Goal: Task Accomplishment & Management: Complete application form

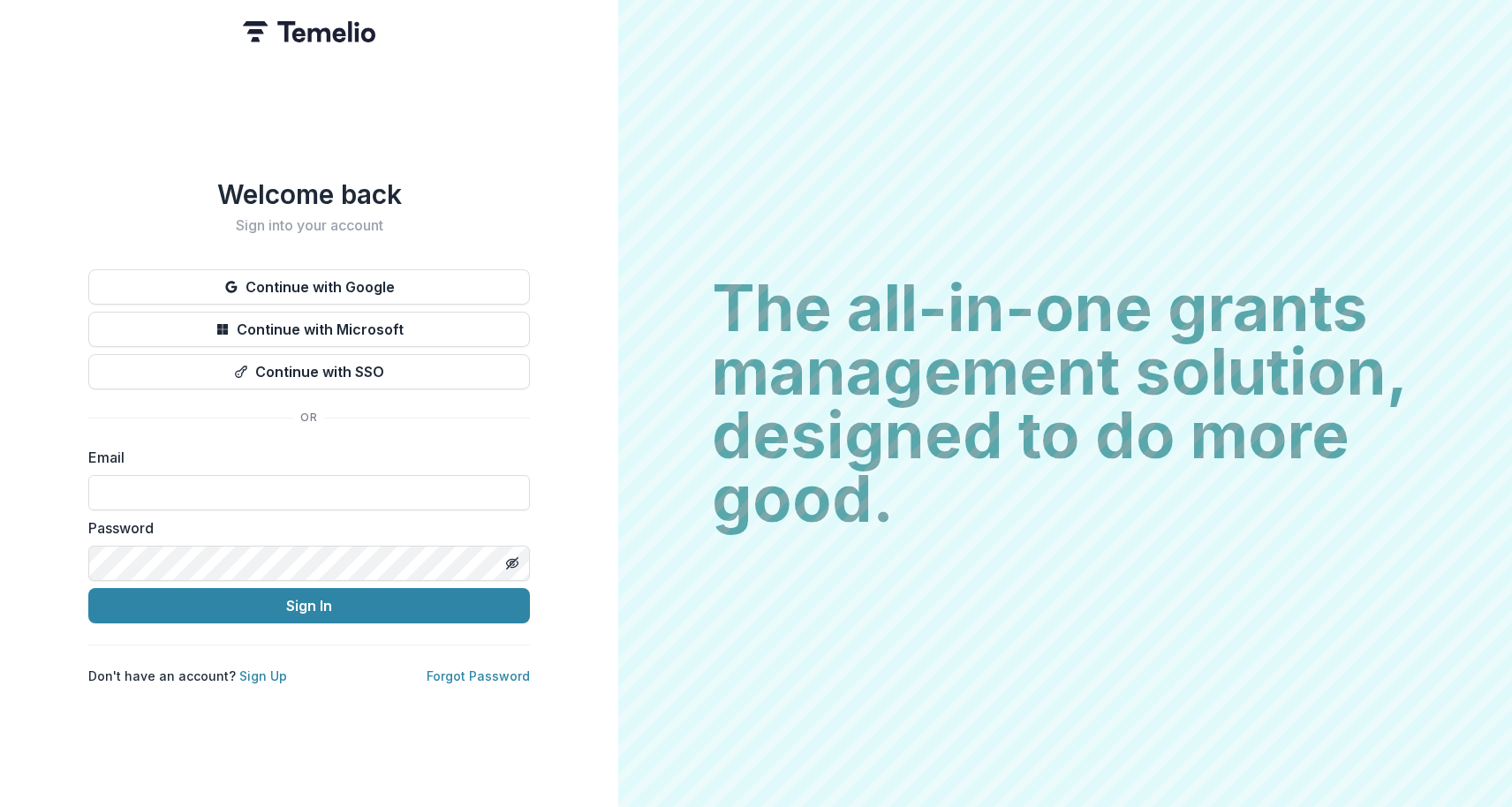
type input "**********"
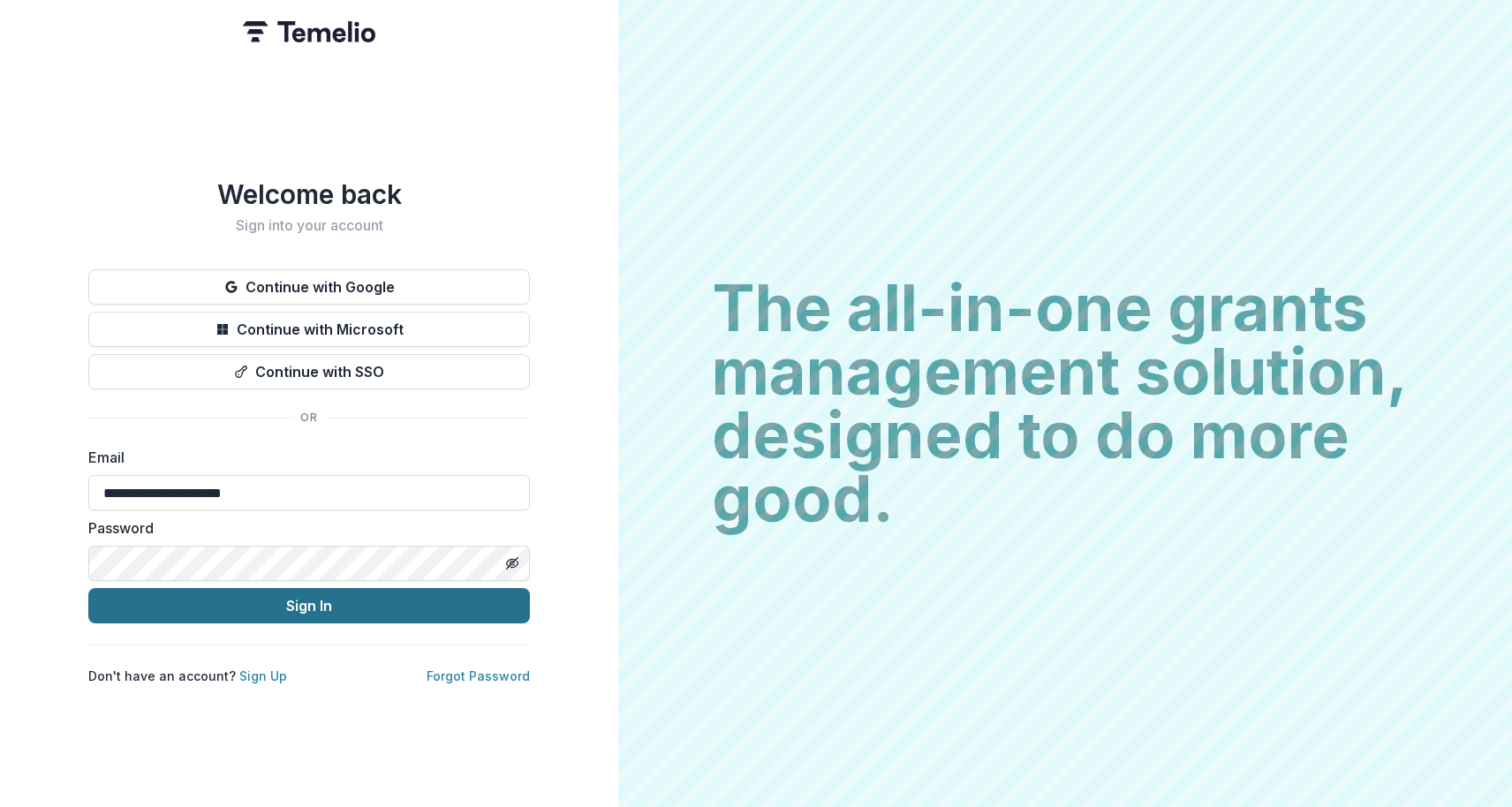
click at [316, 591] on button "Sign In" at bounding box center [309, 605] width 442 height 35
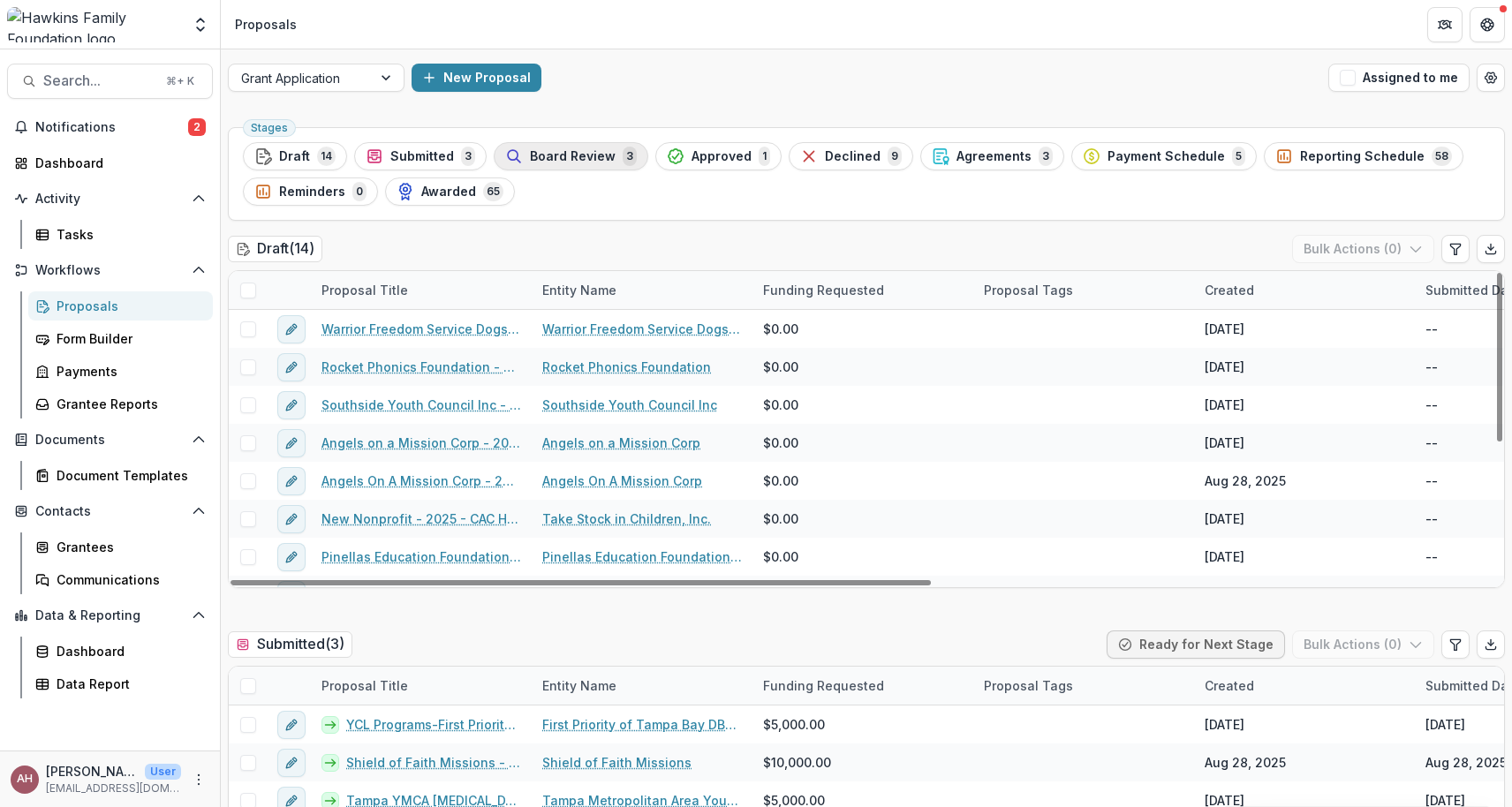
click at [556, 163] on span "Board Review" at bounding box center [573, 156] width 85 height 15
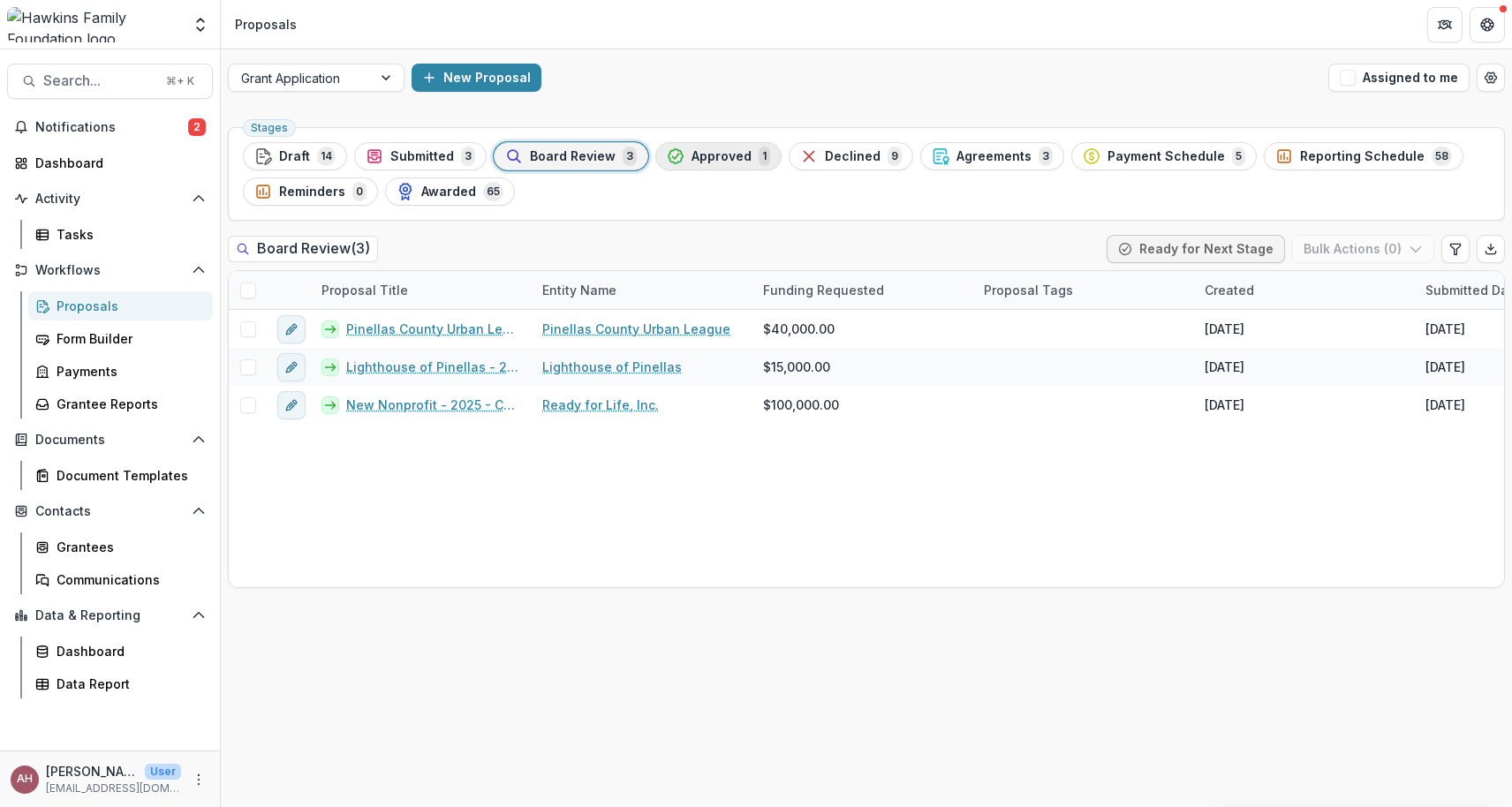
click at [725, 151] on span "Approved" at bounding box center [721, 156] width 60 height 15
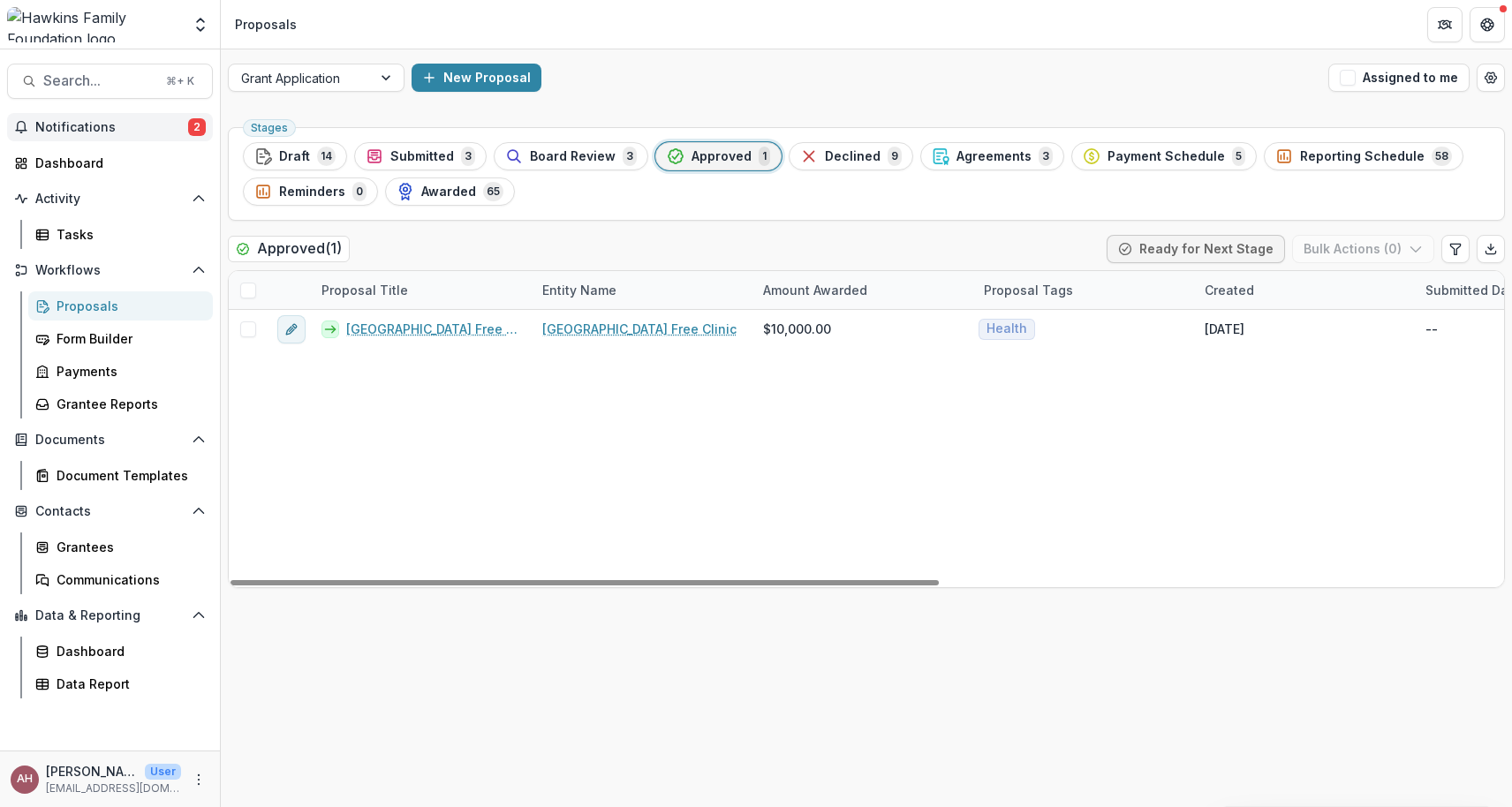
click at [108, 117] on button "Notifications 2" at bounding box center [110, 127] width 205 height 28
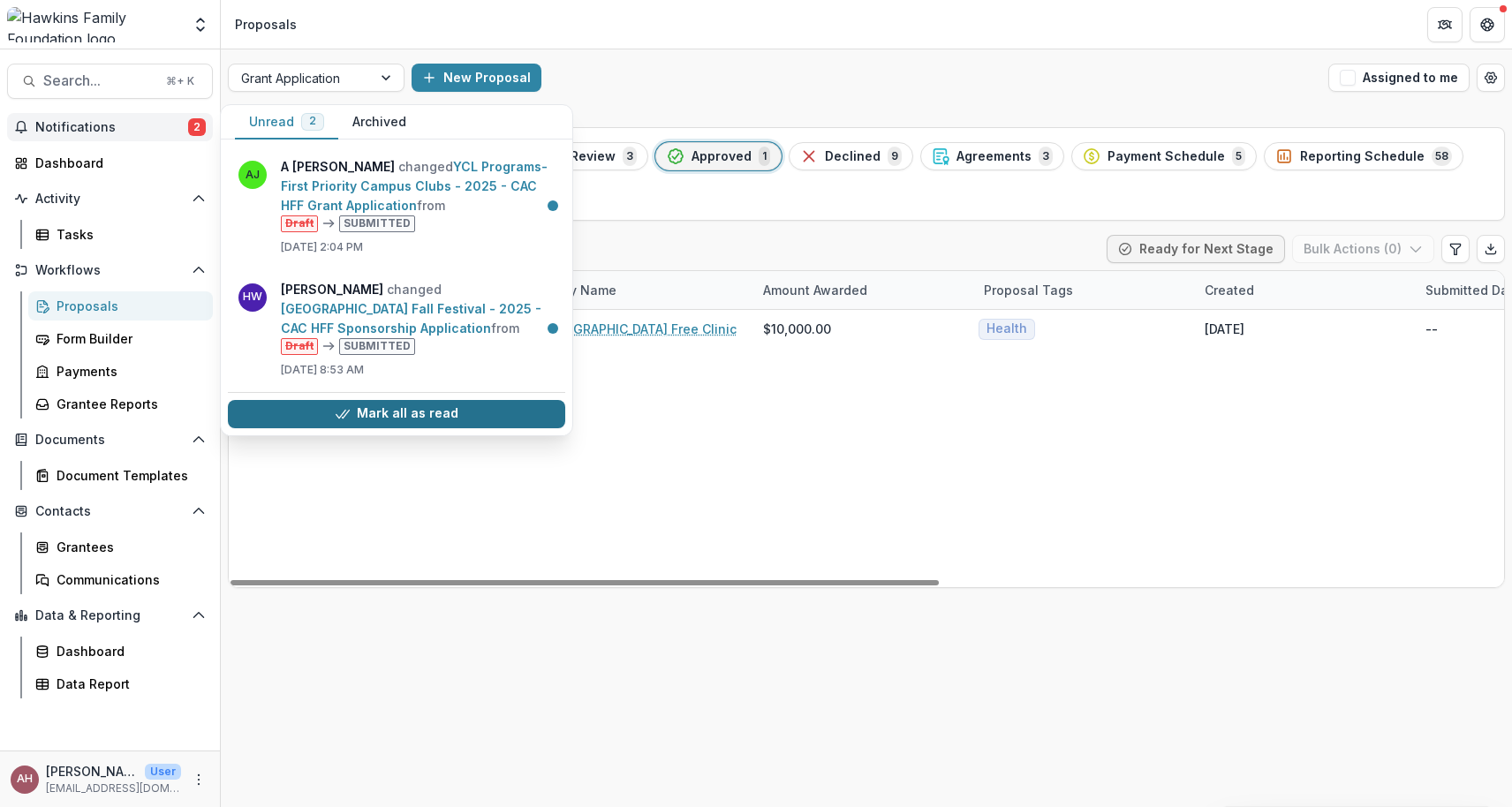
click at [425, 405] on button "Mark all as read" at bounding box center [396, 414] width 337 height 28
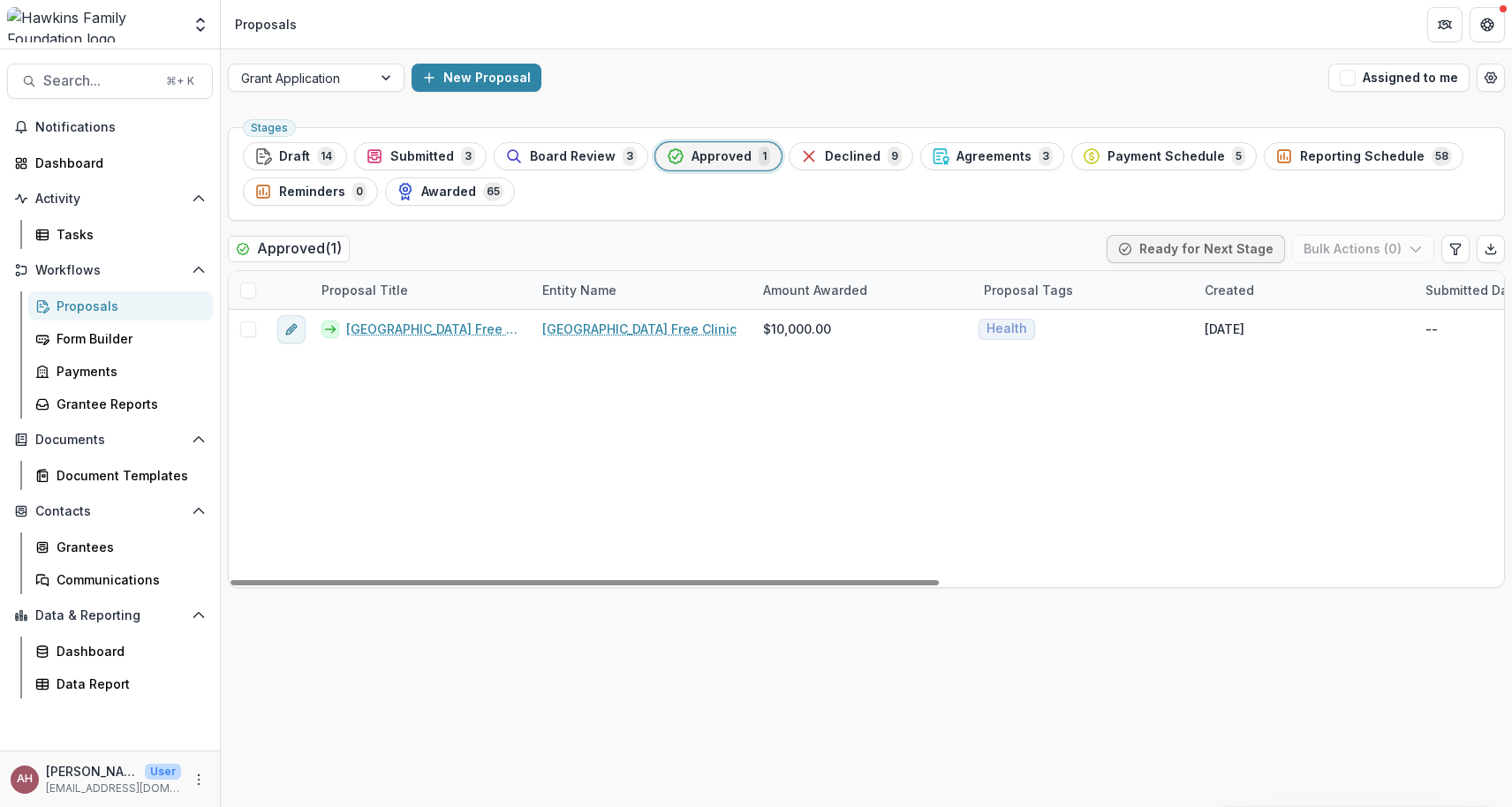
click at [408, 719] on div "Stages Draft 14 Submitted 3 Board Review 3 Approved 1 Declined 9 Agreements 3 P…" at bounding box center [866, 463] width 1291 height 687
click at [426, 160] on span "Submitted" at bounding box center [423, 156] width 64 height 15
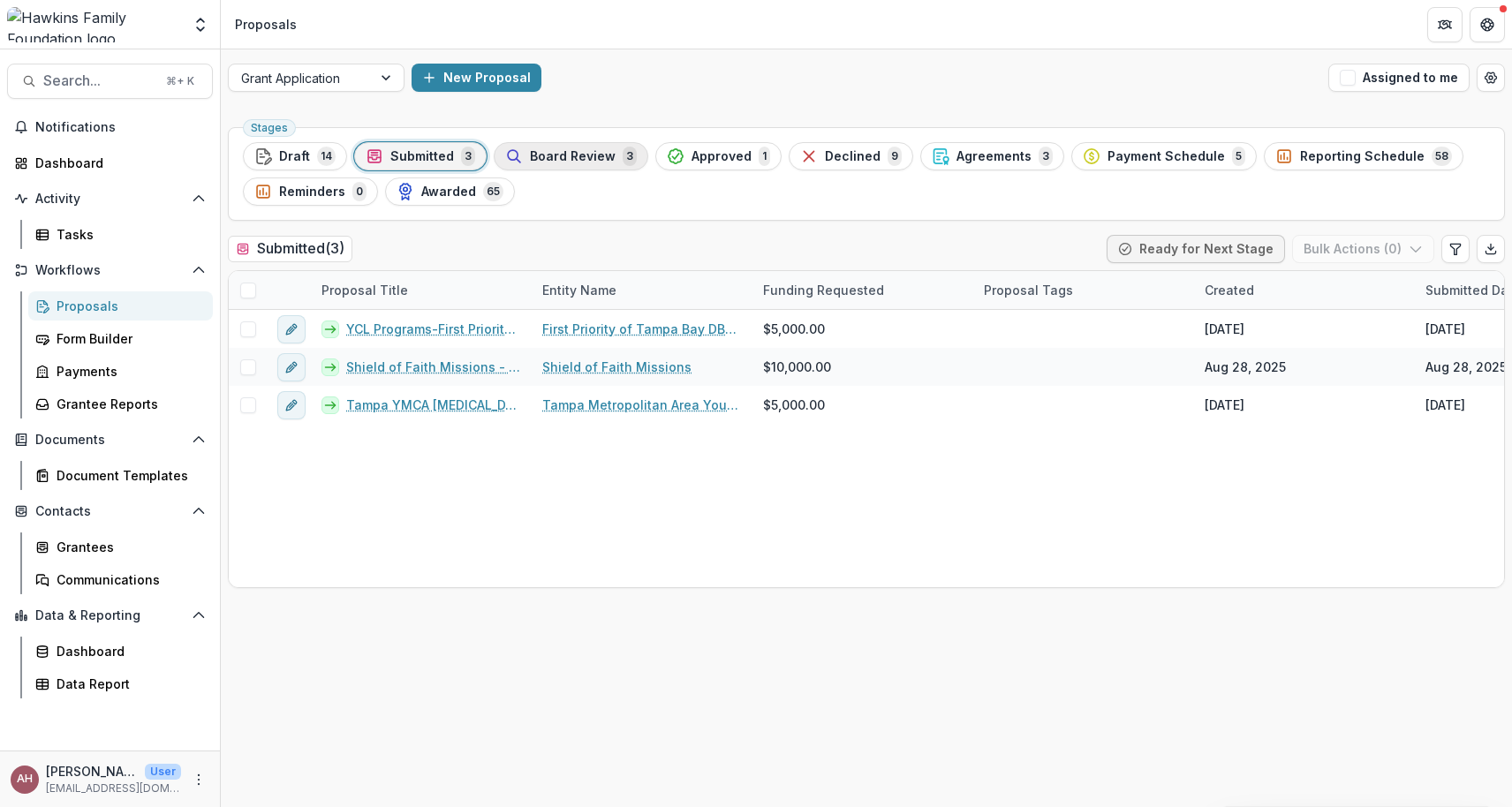
click at [560, 155] on span "Board Review" at bounding box center [573, 156] width 85 height 15
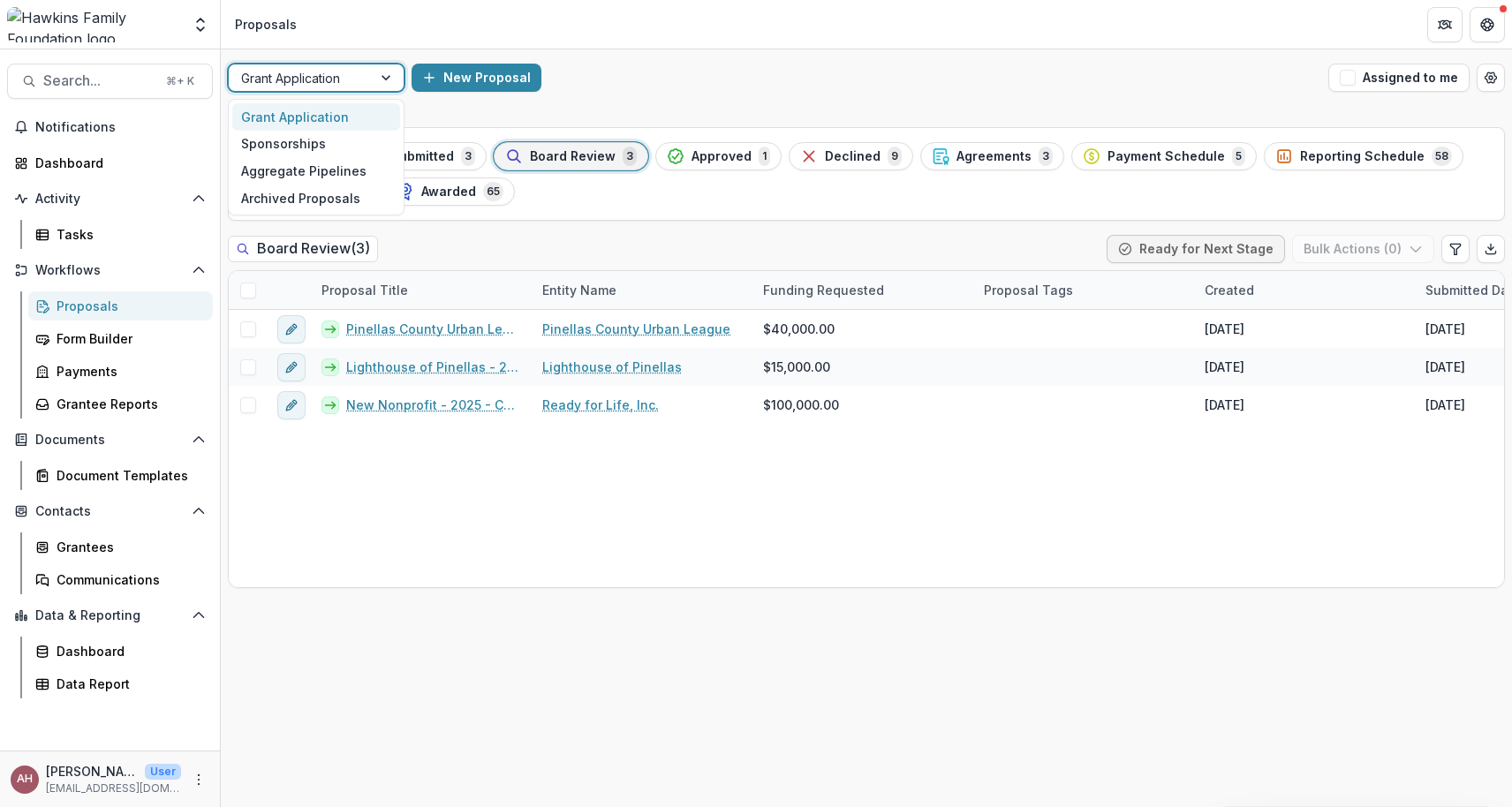
click at [396, 73] on div at bounding box center [388, 78] width 32 height 26
click at [333, 140] on div "Sponsorships" at bounding box center [316, 144] width 168 height 27
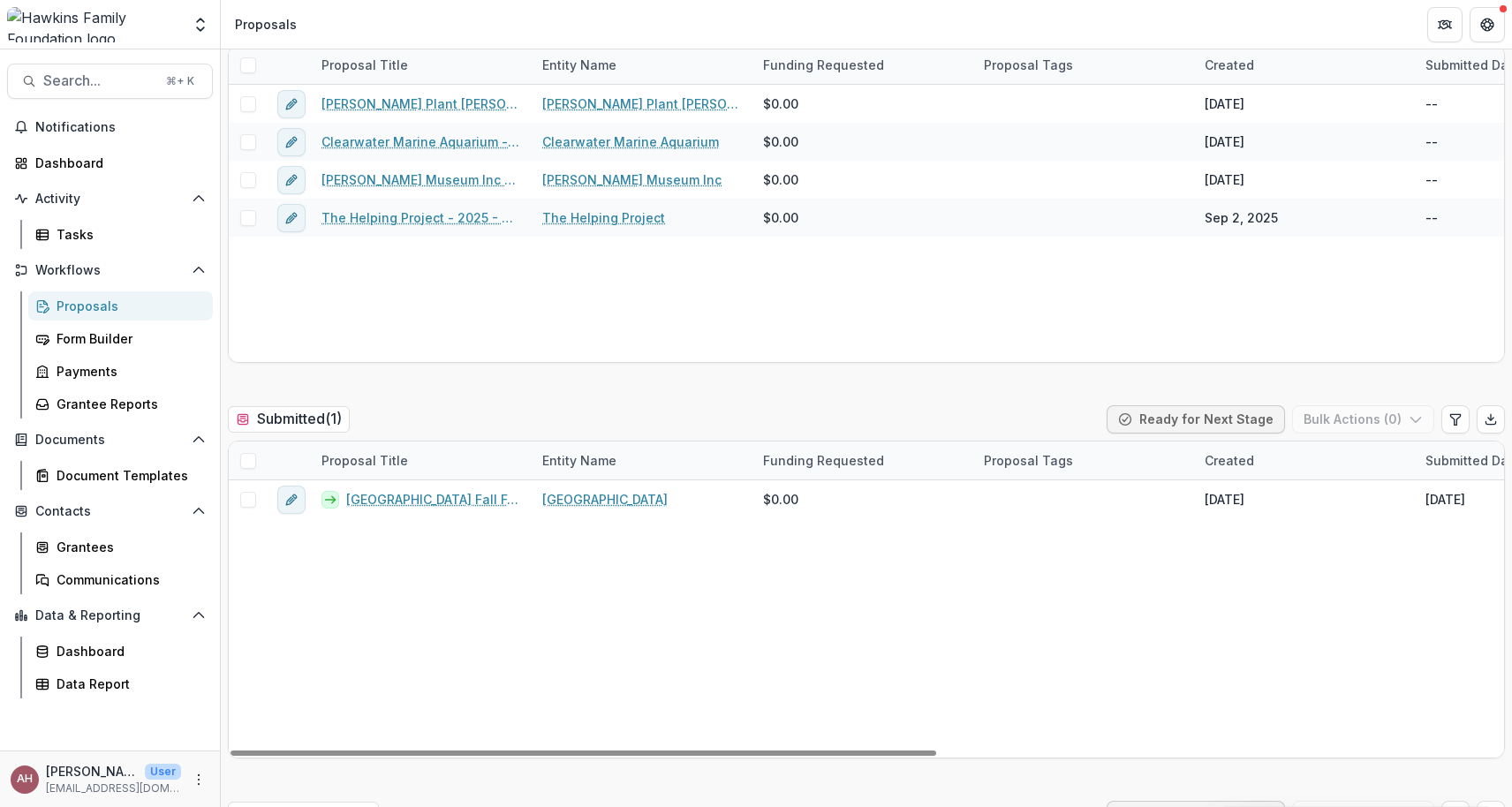
scroll to position [199, 0]
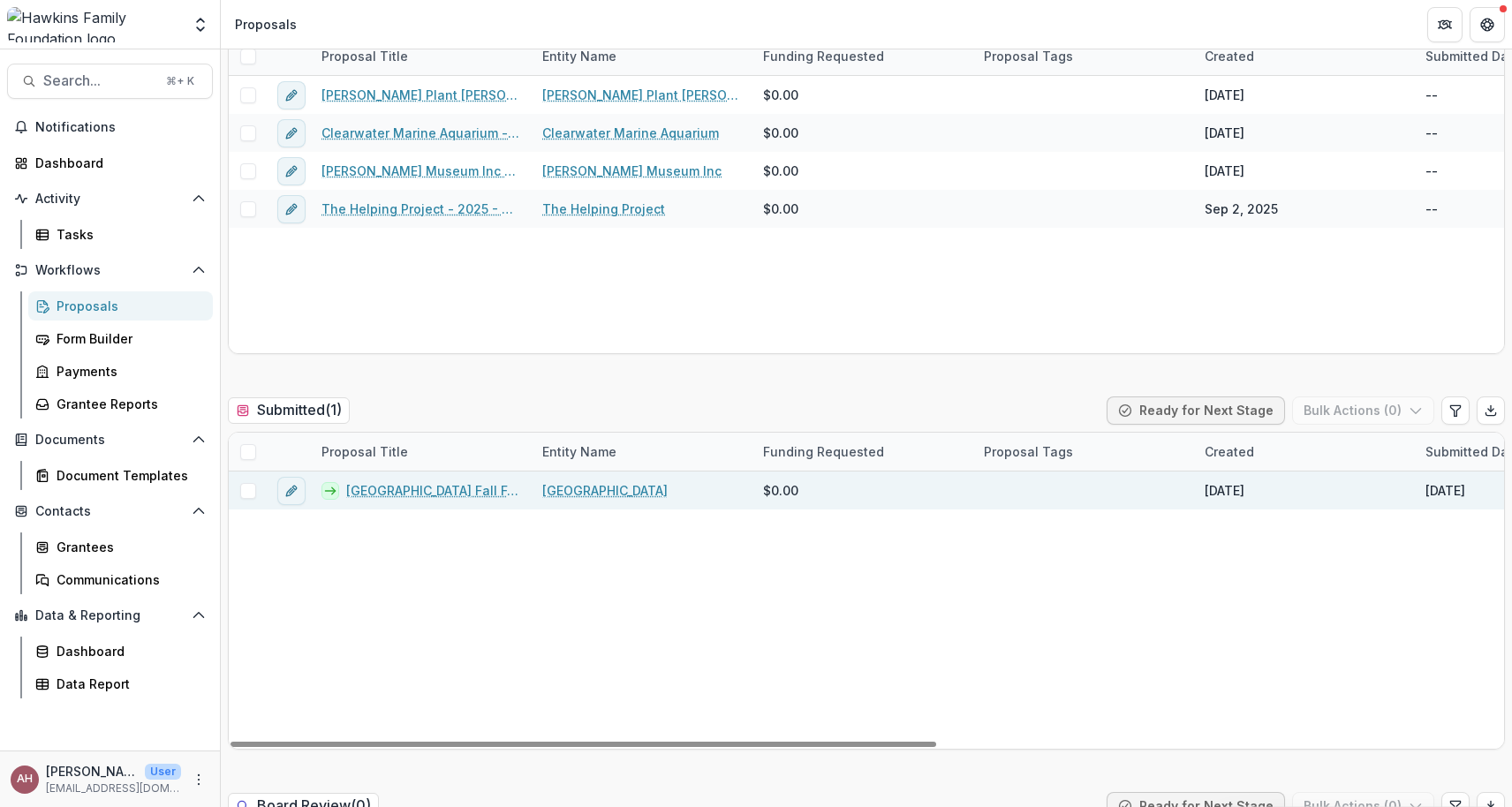
click at [412, 485] on link "St Raphael Catholic School Fall Festival - 2025 - CAC HFF Sponsorship Applicati…" at bounding box center [433, 489] width 174 height 18
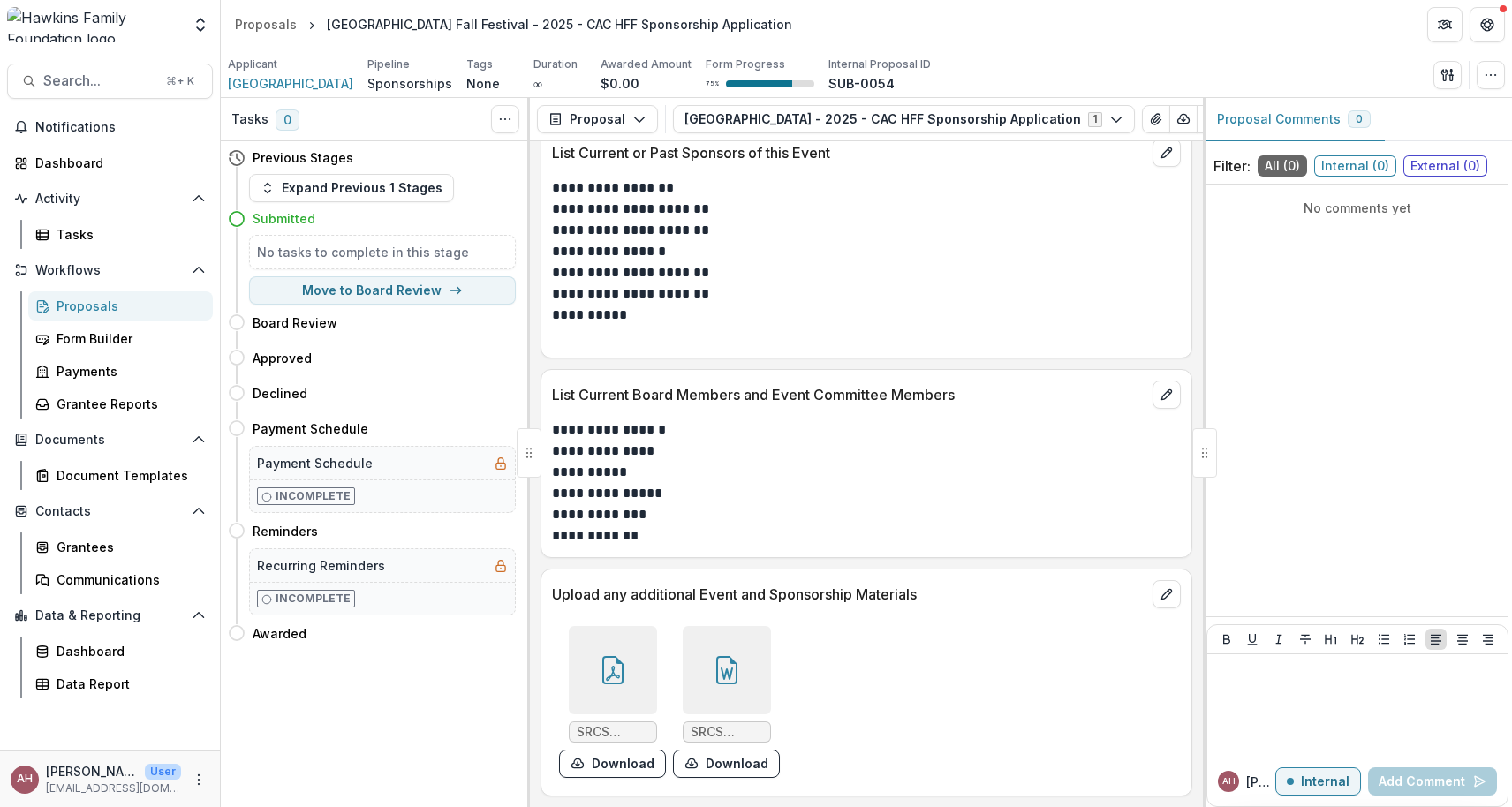
scroll to position [3155, 0]
click at [599, 766] on button "Download" at bounding box center [613, 762] width 107 height 28
click at [704, 759] on button "Download" at bounding box center [726, 762] width 107 height 28
click at [729, 762] on button "Download" at bounding box center [726, 762] width 107 height 28
click at [604, 733] on span "SRCS Festival sponsorship.pdf" at bounding box center [613, 731] width 73 height 15
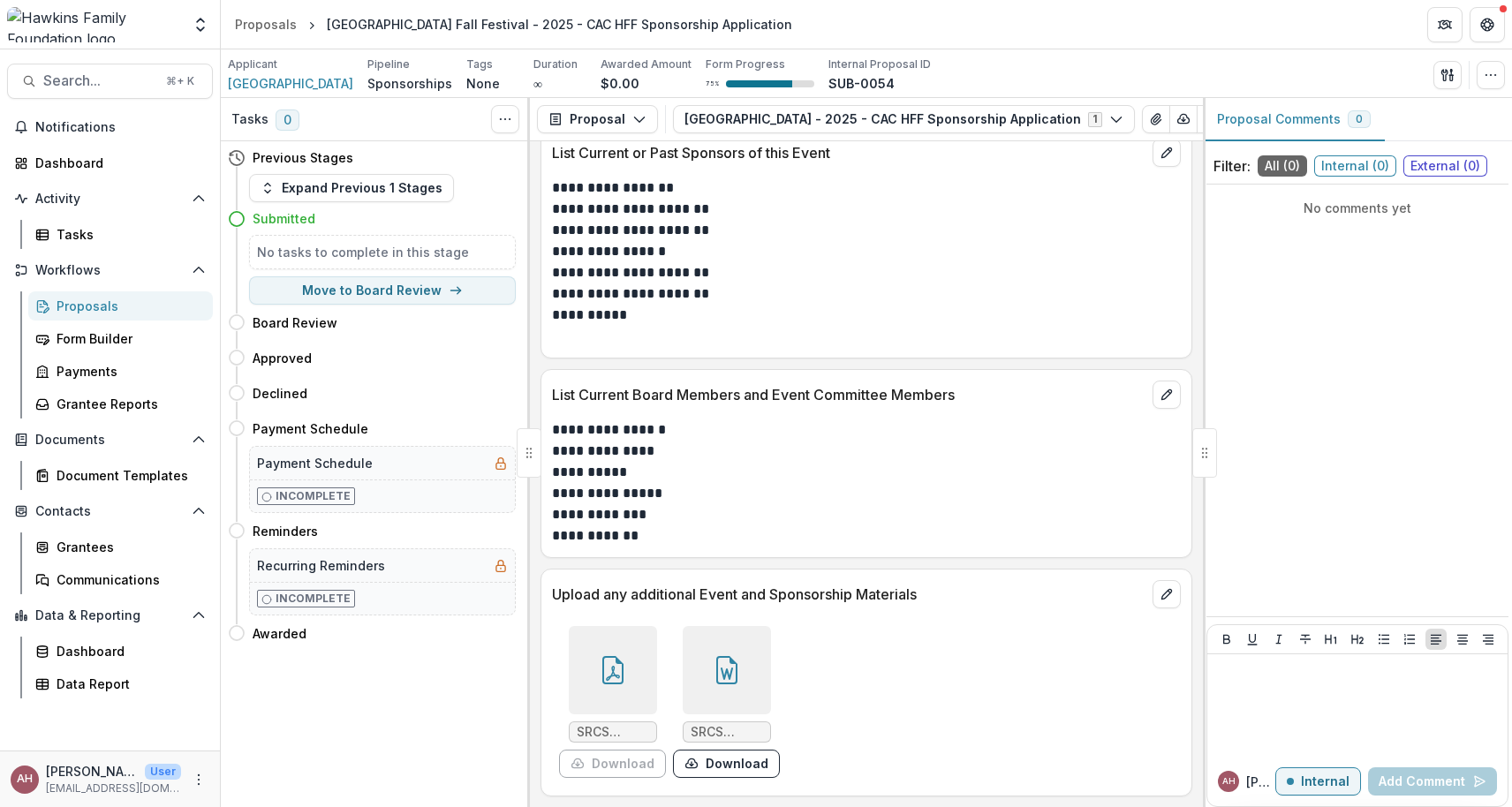
click at [603, 677] on icon at bounding box center [613, 669] width 28 height 28
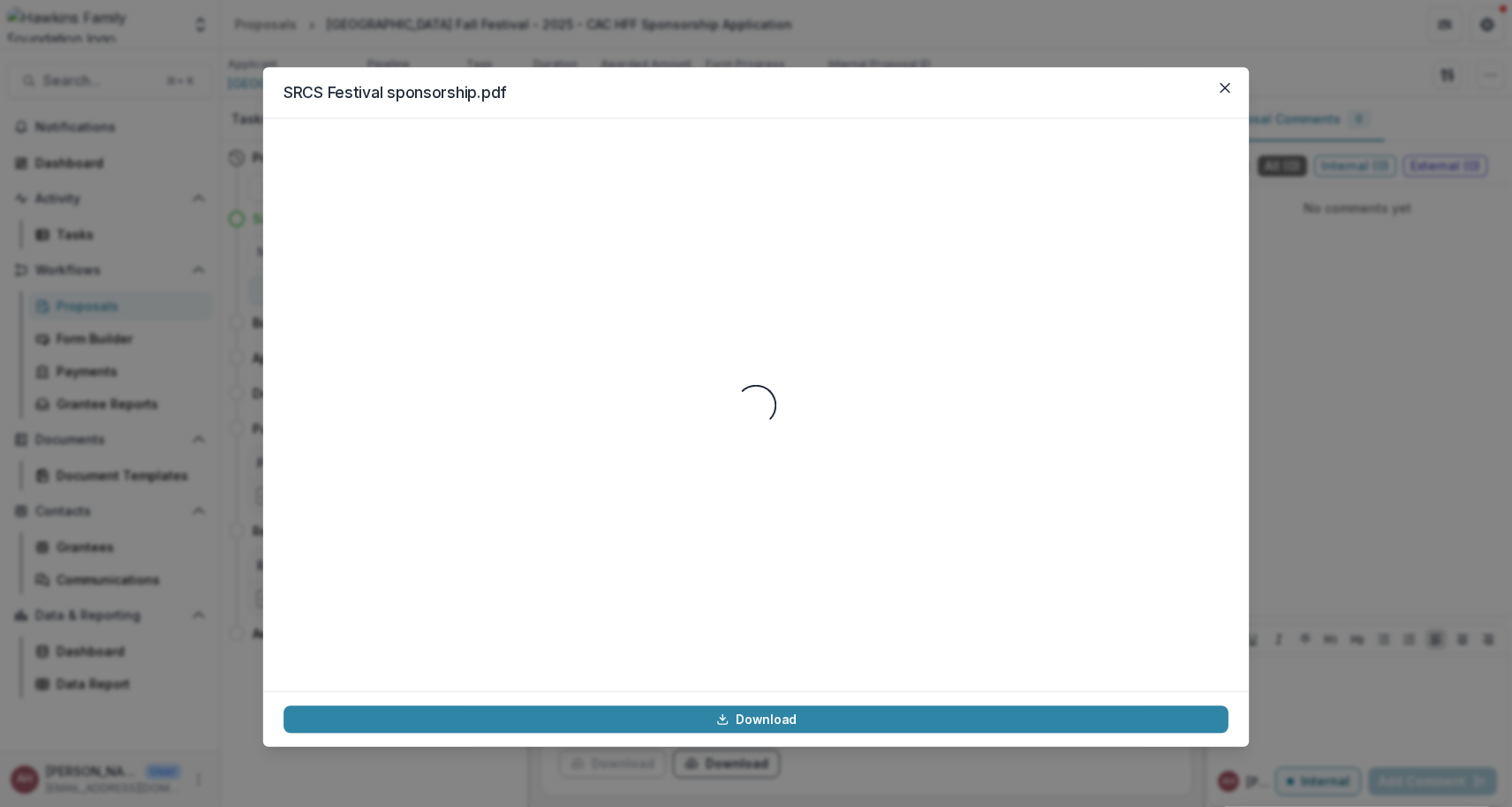
click at [603, 677] on div "Loading..." at bounding box center [755, 404] width 986 height 572
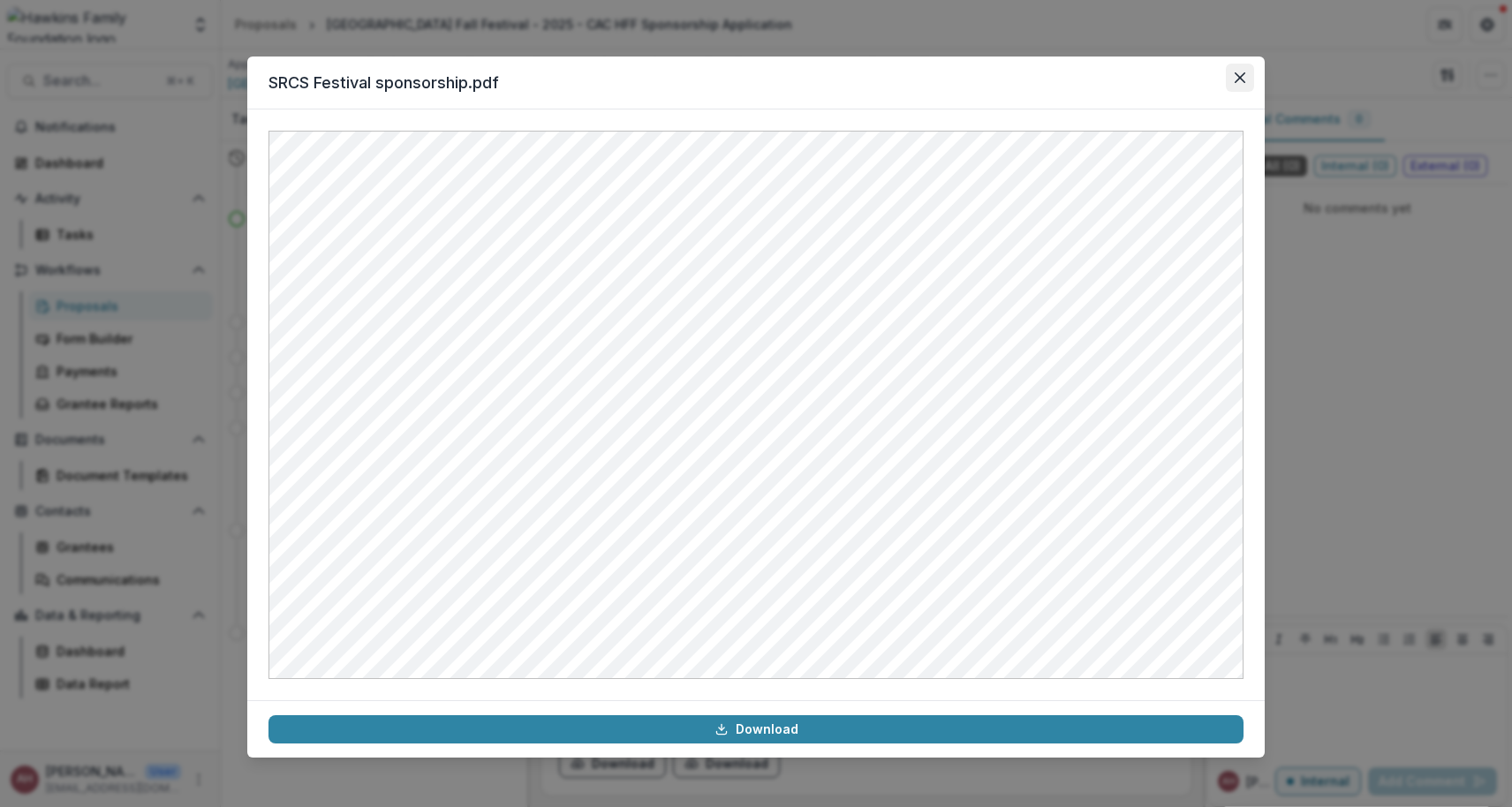
click at [1239, 76] on icon "Close" at bounding box center [1240, 78] width 11 height 11
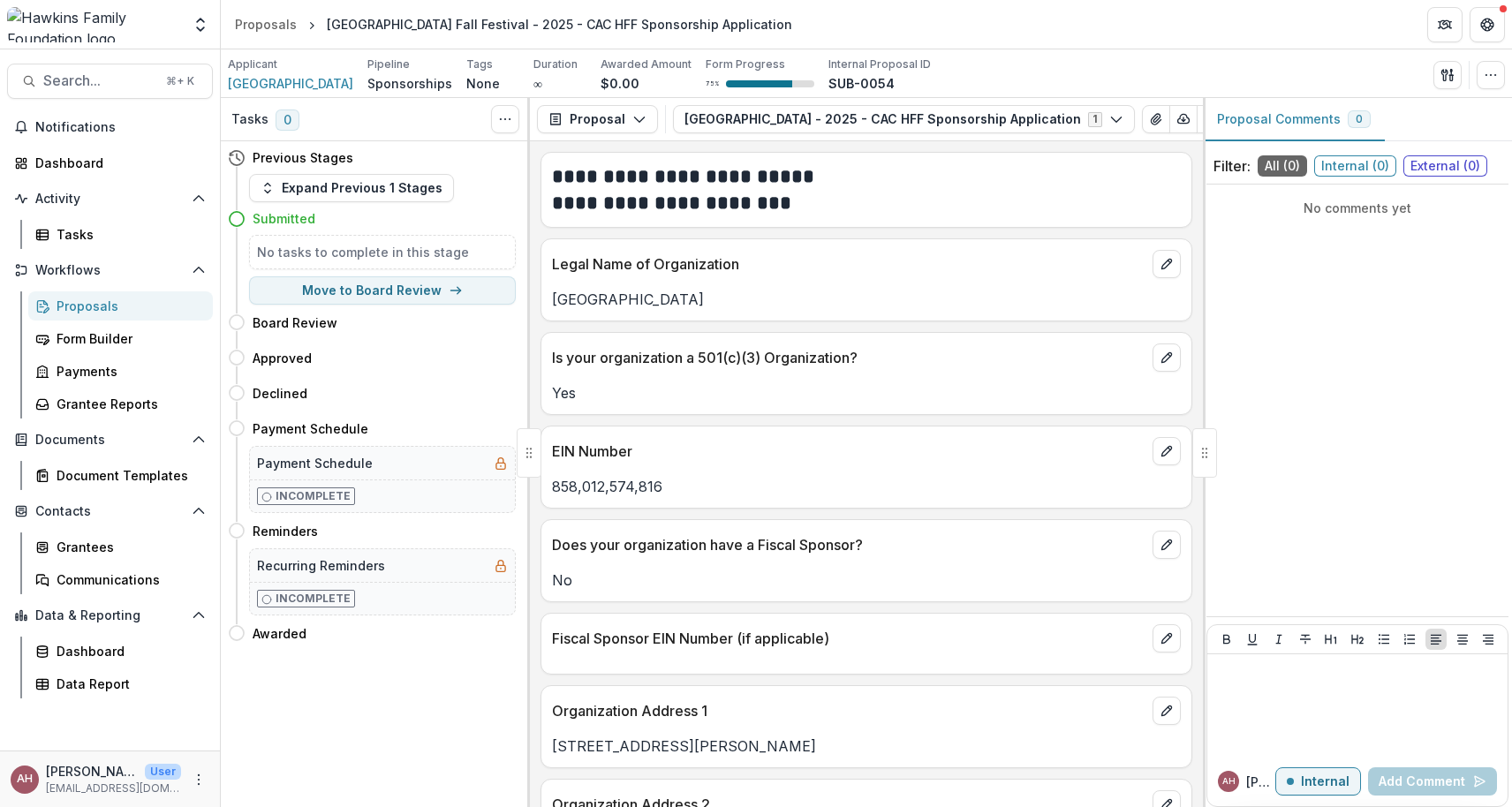
scroll to position [0, 0]
click at [79, 165] on div "Dashboard" at bounding box center [116, 163] width 164 height 18
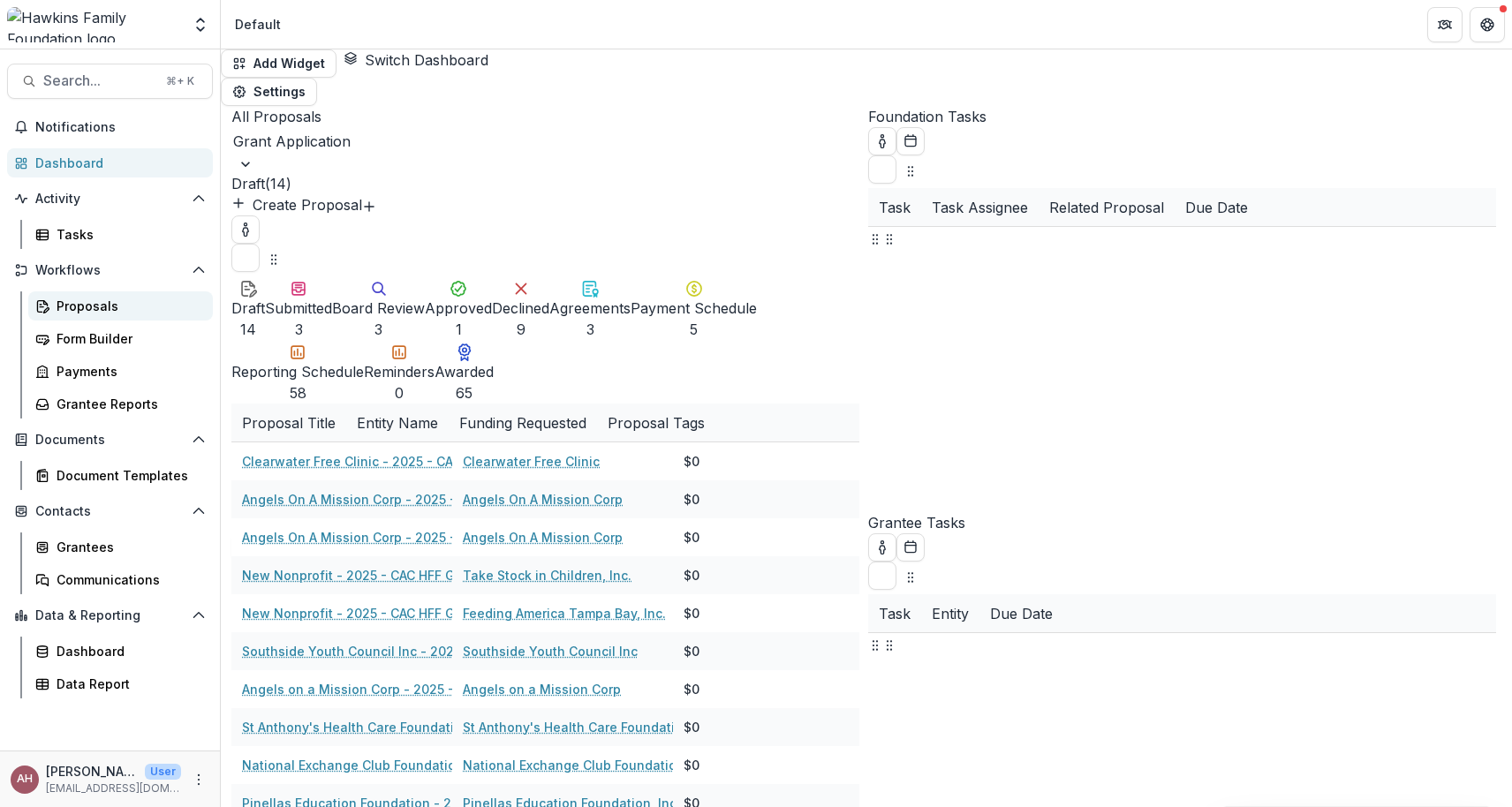
click at [71, 303] on div "Proposals" at bounding box center [127, 305] width 142 height 18
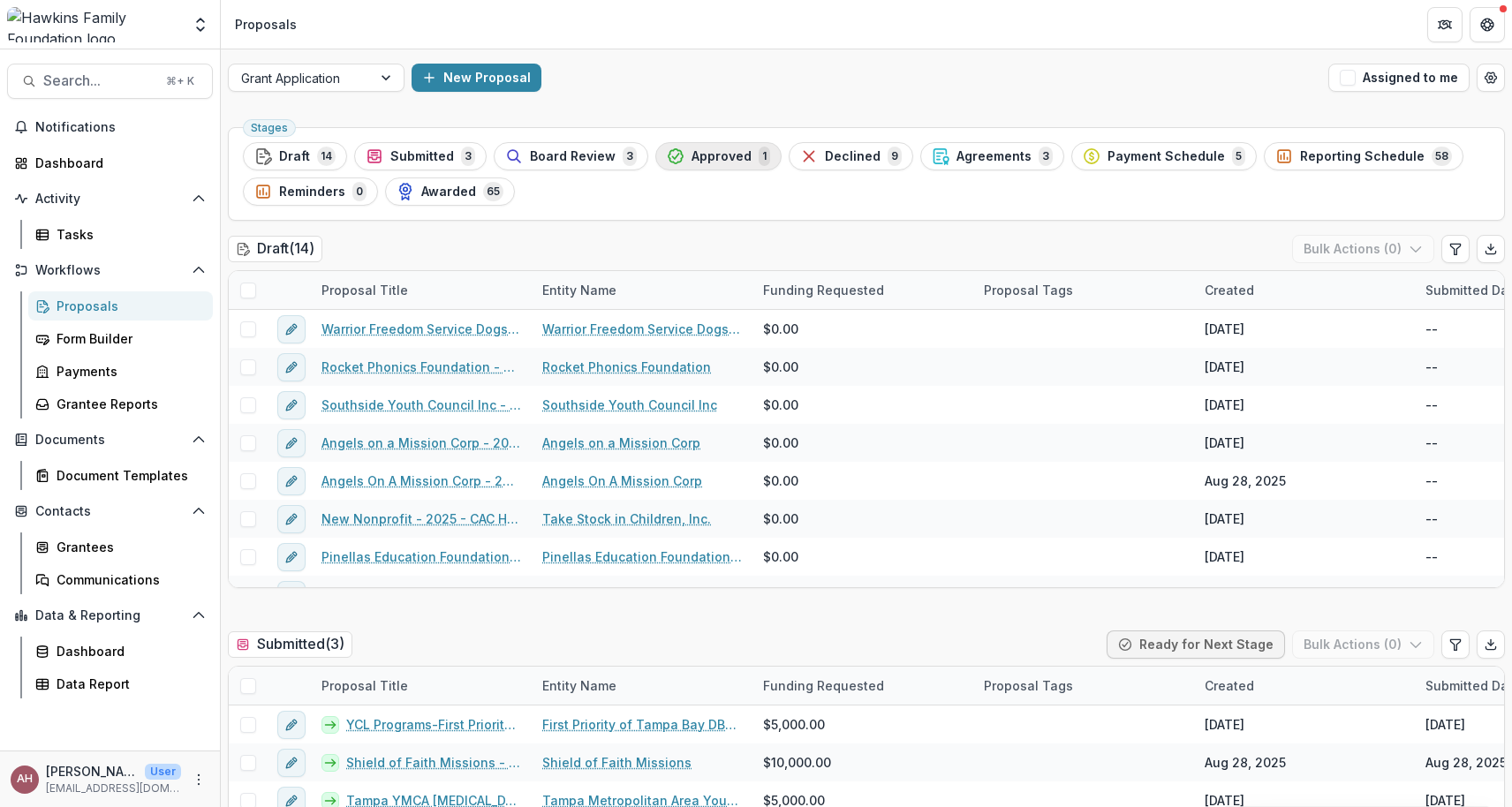
click at [722, 159] on span "Approved" at bounding box center [721, 156] width 60 height 15
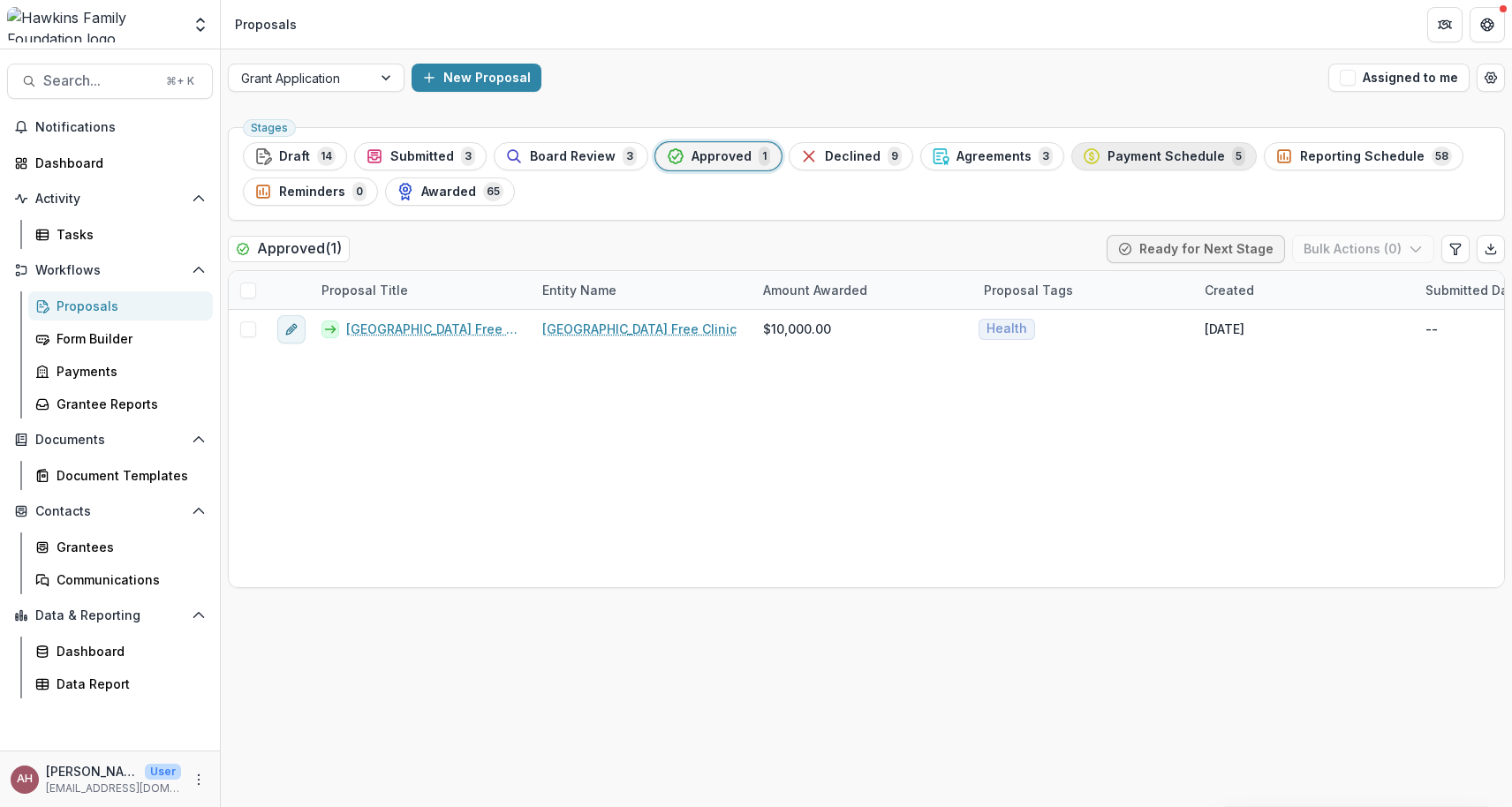
click at [1127, 154] on span "Payment Schedule" at bounding box center [1165, 156] width 117 height 15
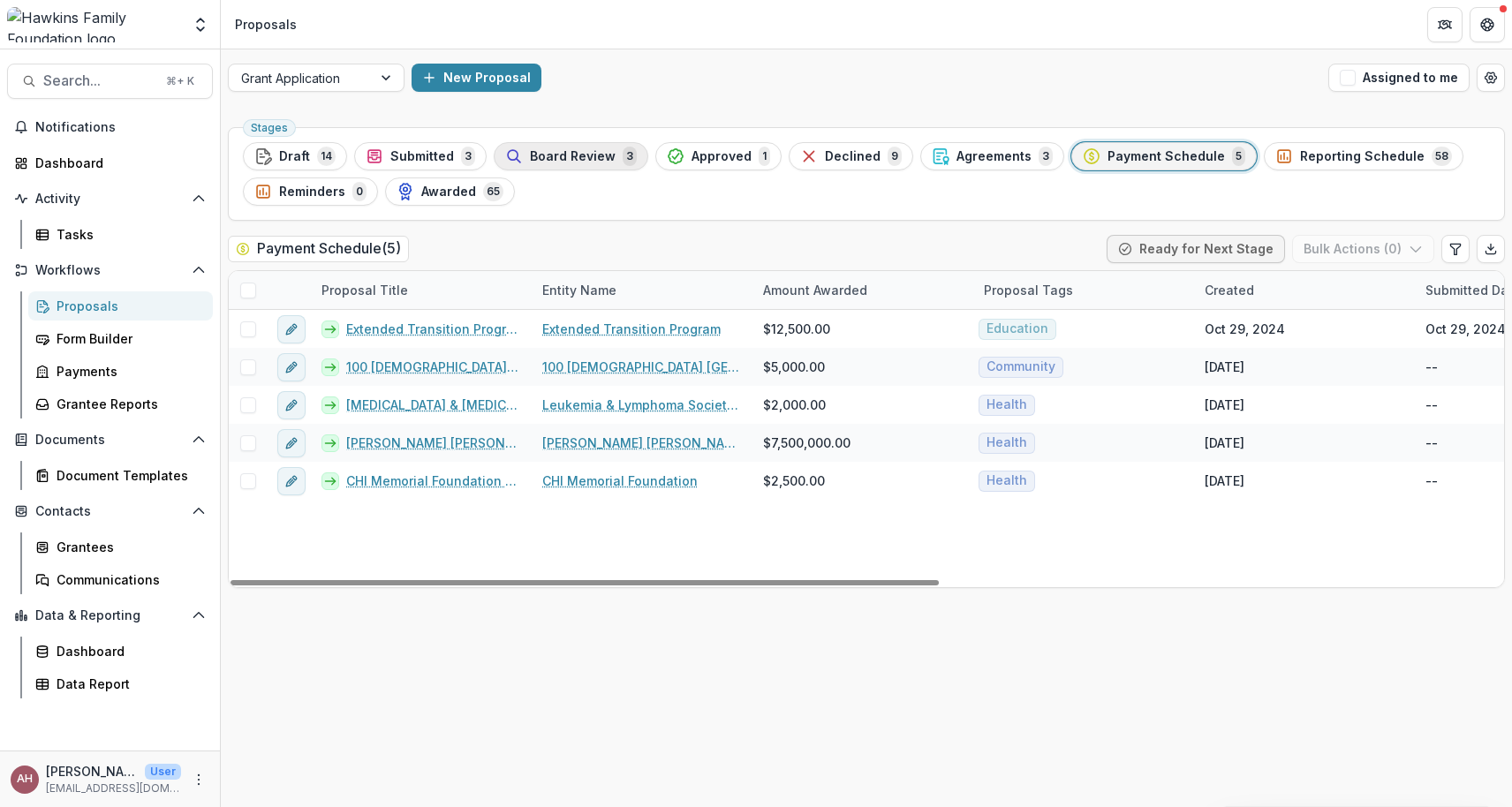
click at [570, 145] on button "Board Review 3" at bounding box center [570, 156] width 154 height 28
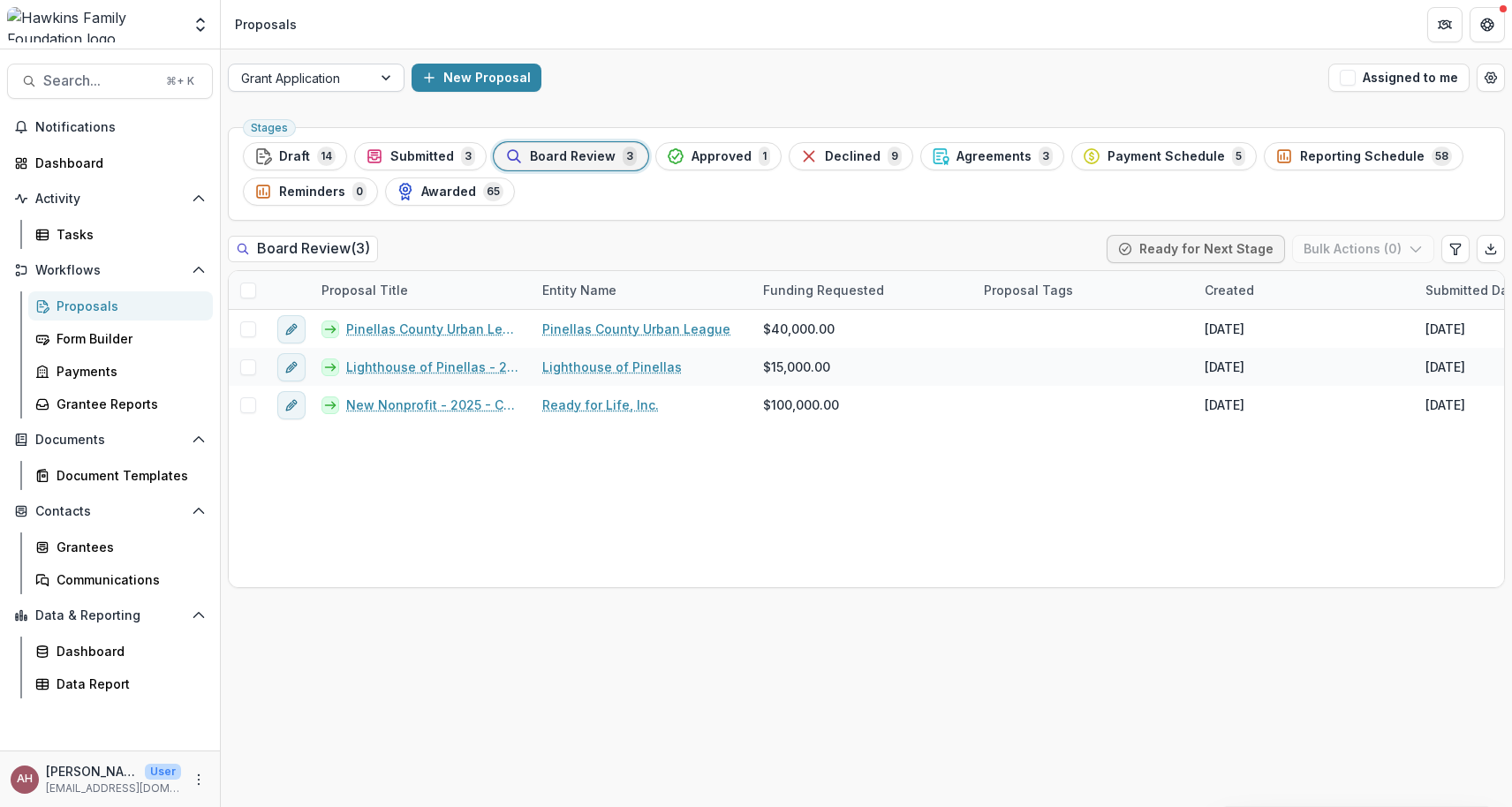
click at [394, 73] on div at bounding box center [388, 78] width 32 height 26
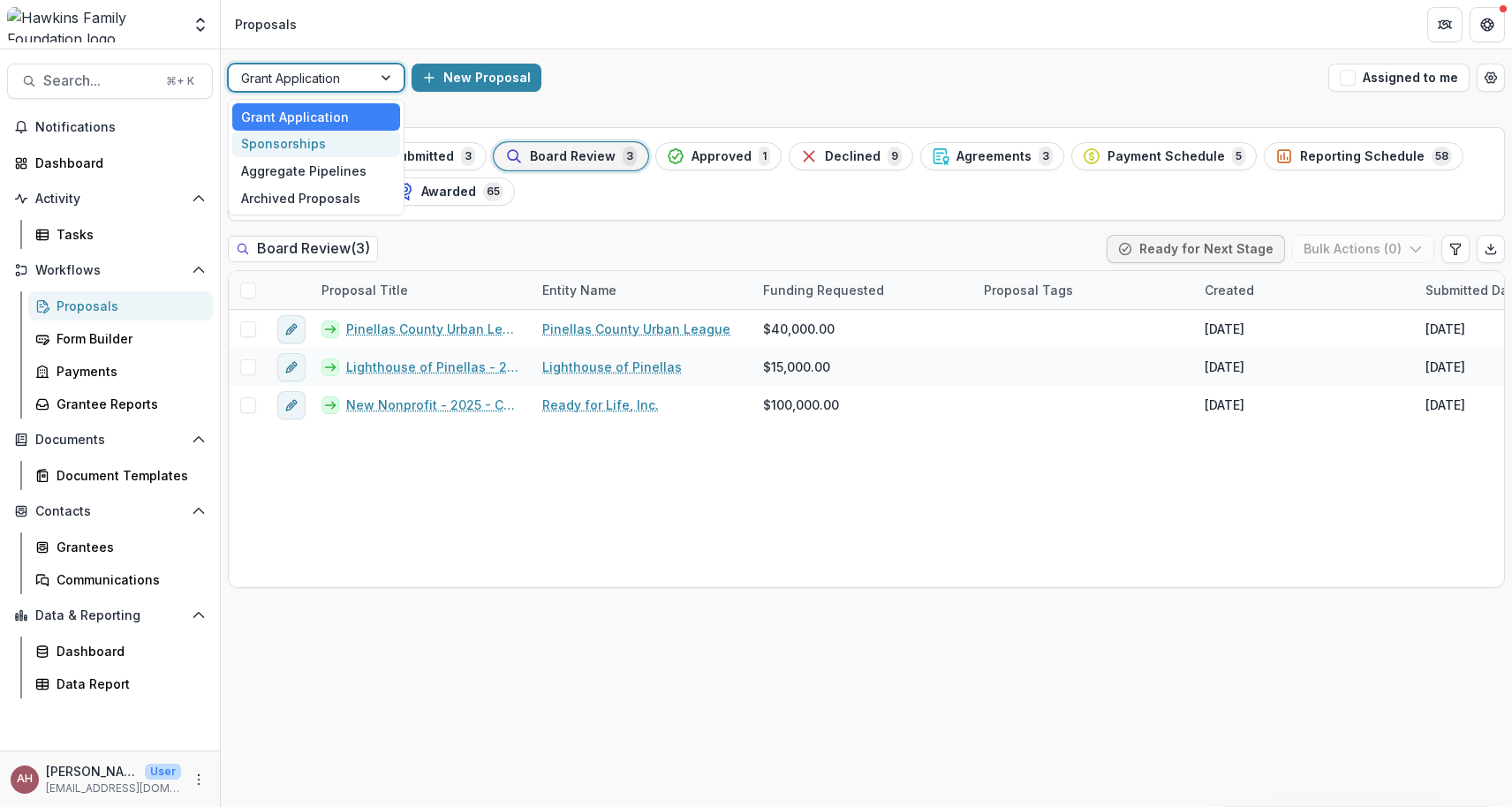
click at [340, 140] on div "Sponsorships" at bounding box center [316, 144] width 168 height 27
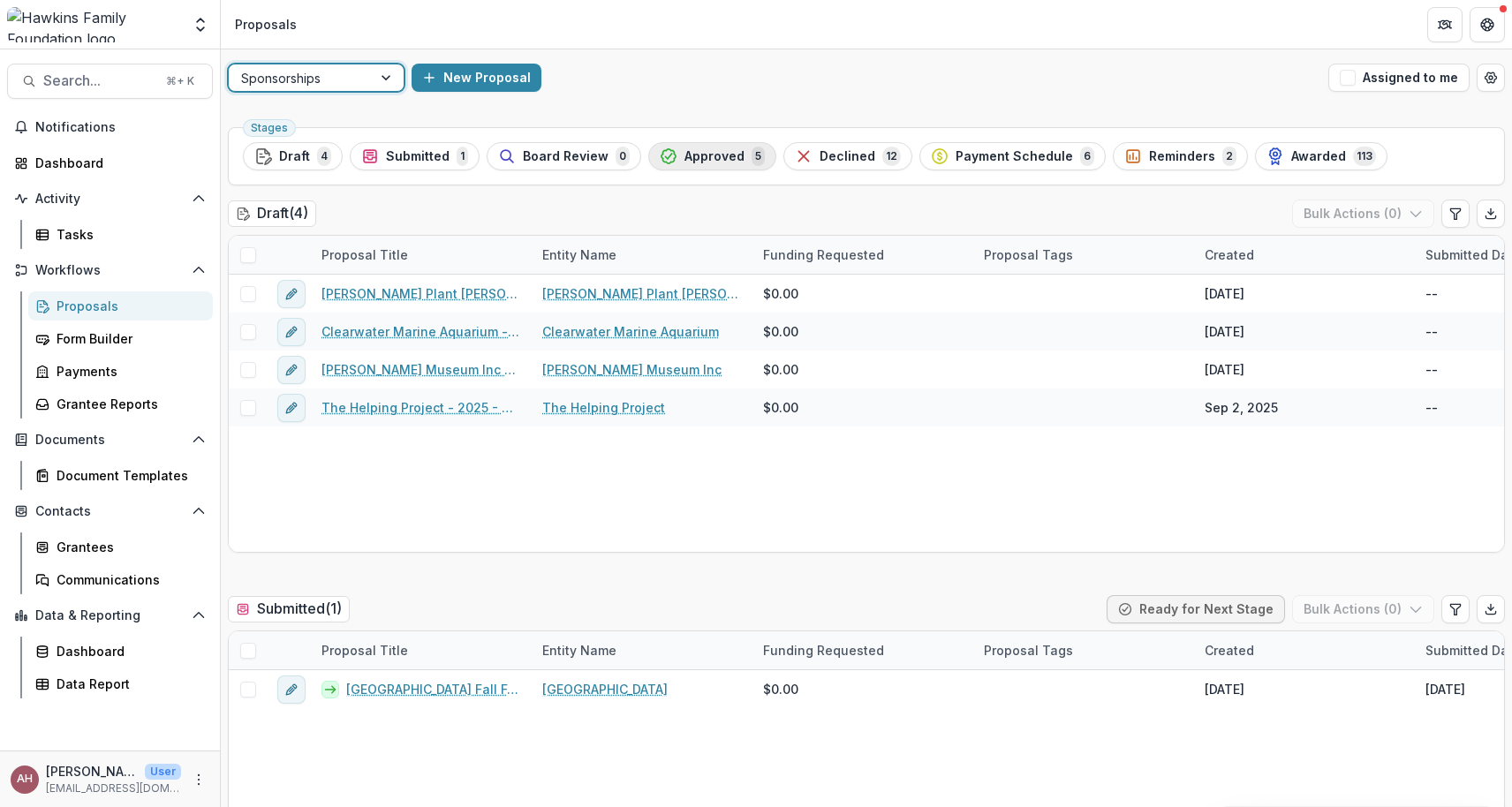
click at [717, 152] on span "Approved" at bounding box center [714, 156] width 60 height 15
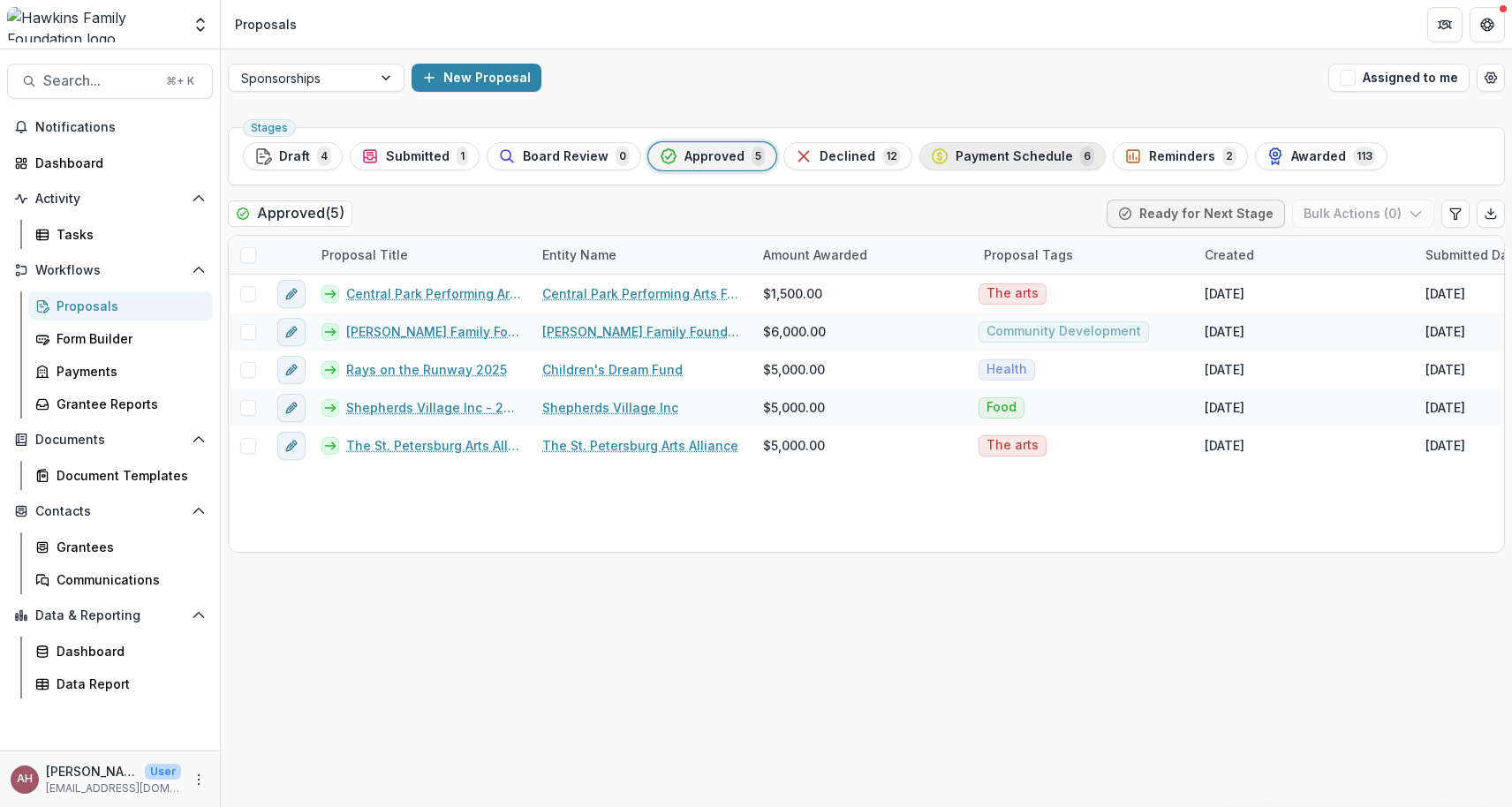
click at [1007, 153] on span "Payment Schedule" at bounding box center [1014, 156] width 117 height 15
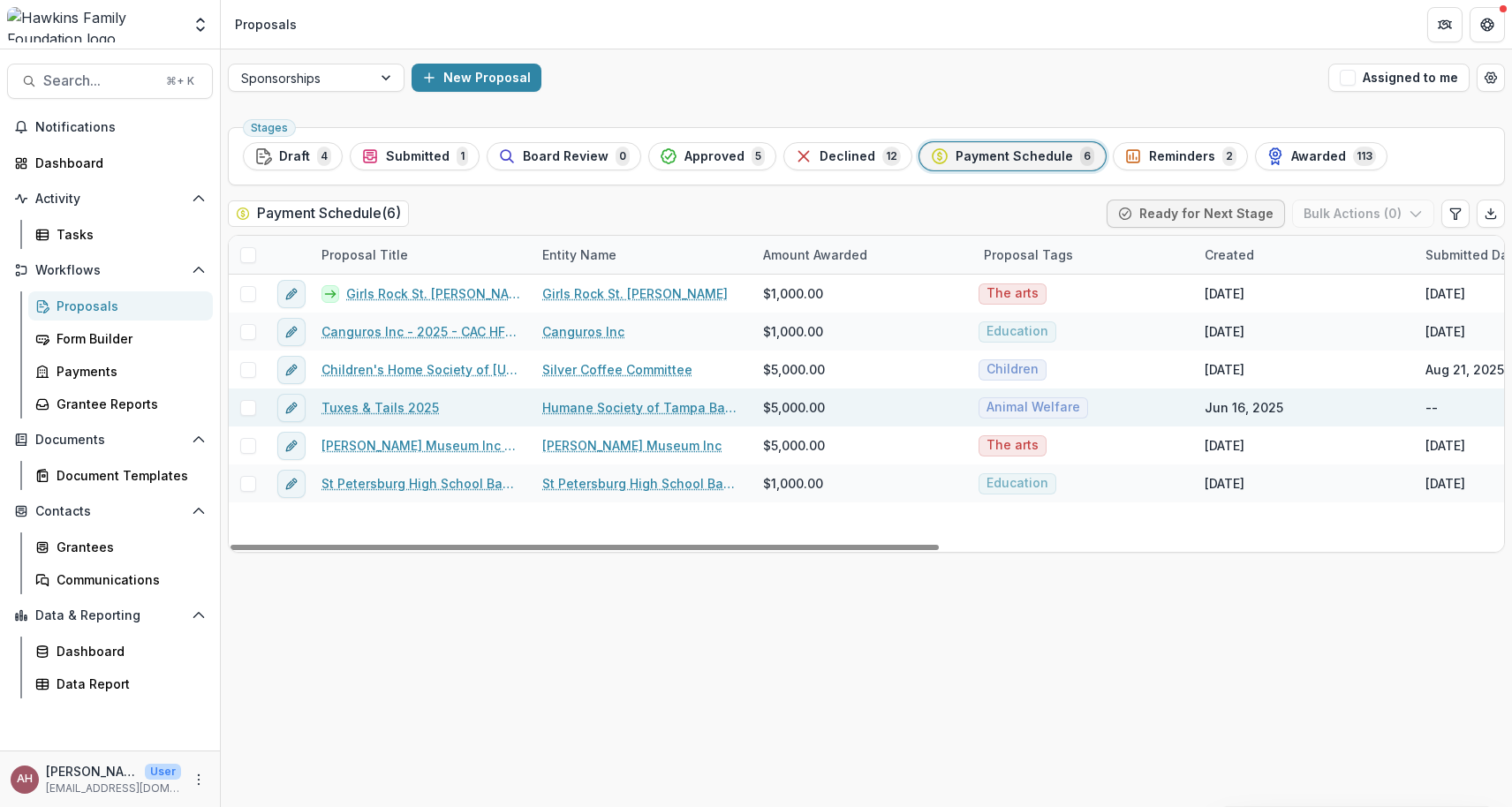
click at [350, 408] on link "Tuxes & Tails 2025" at bounding box center [380, 407] width 117 height 18
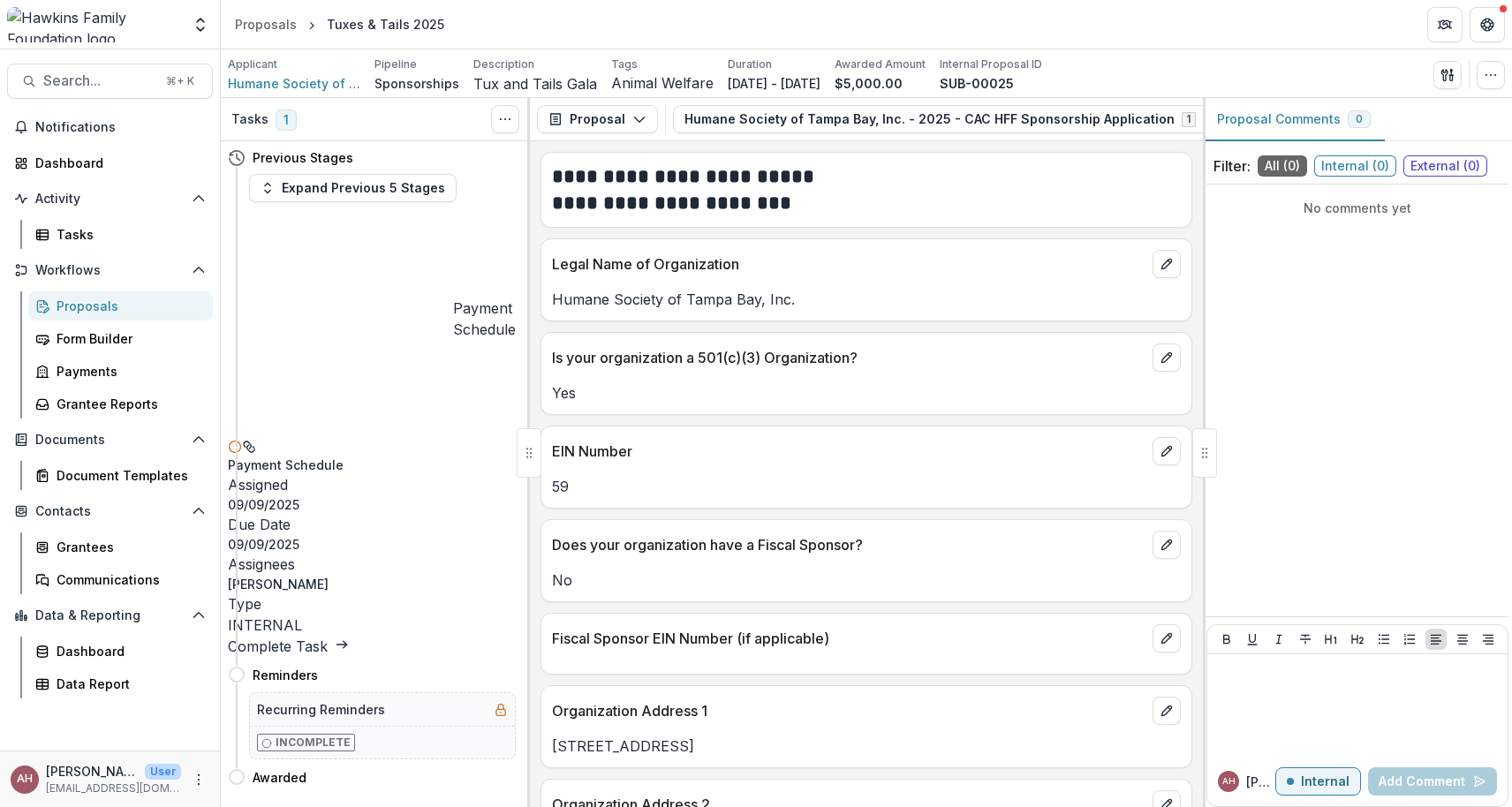
click at [349, 637] on link "Complete Task" at bounding box center [288, 646] width 121 height 17
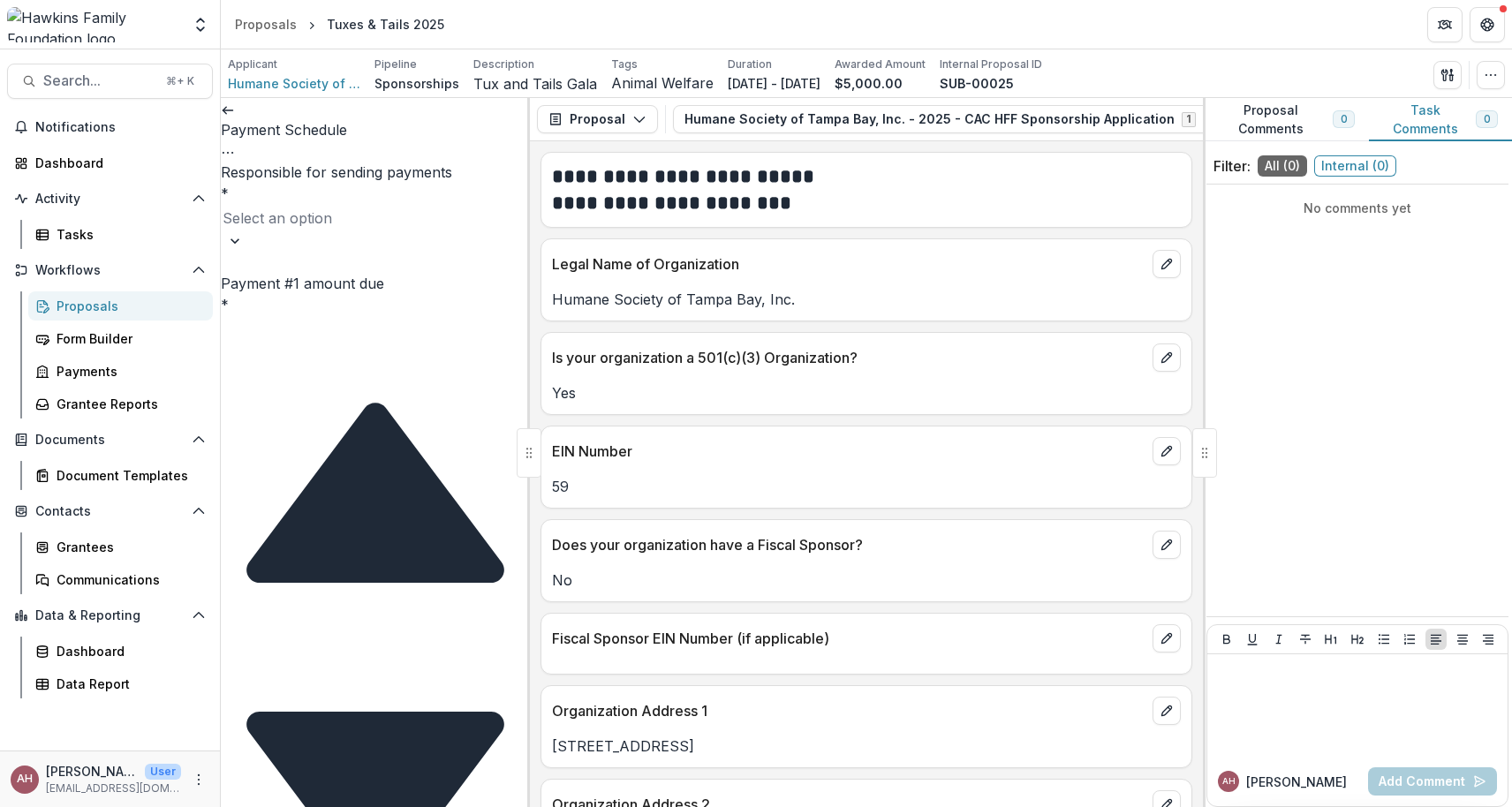
click at [488, 233] on div at bounding box center [375, 241] width 309 height 17
click at [408, 806] on div "Angela Hawkins" at bounding box center [756, 818] width 1512 height 21
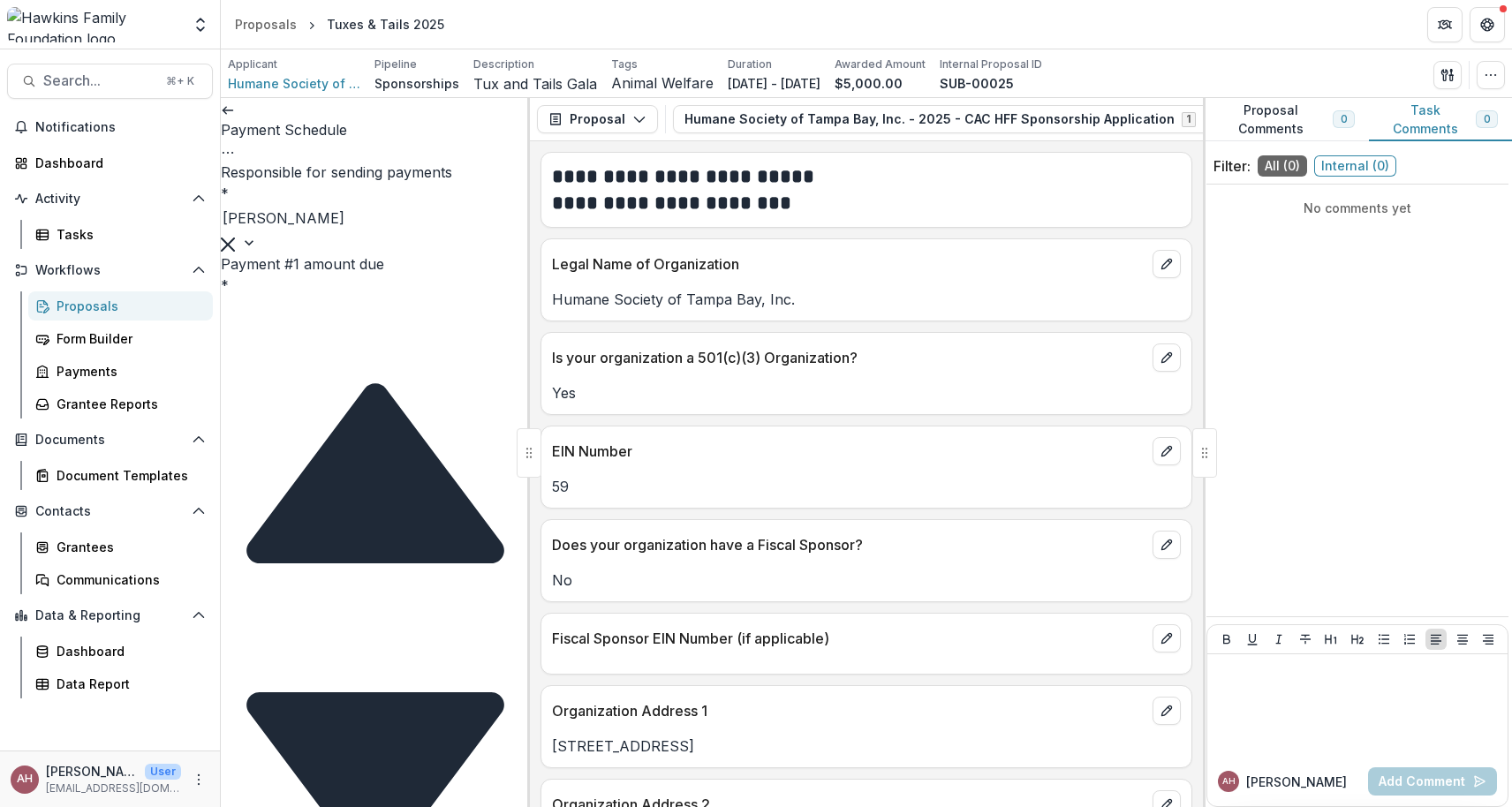
click at [362, 297] on input "Payment #1 amount due *" at bounding box center [292, 308] width 142 height 21
type input "****"
type textarea "**********"
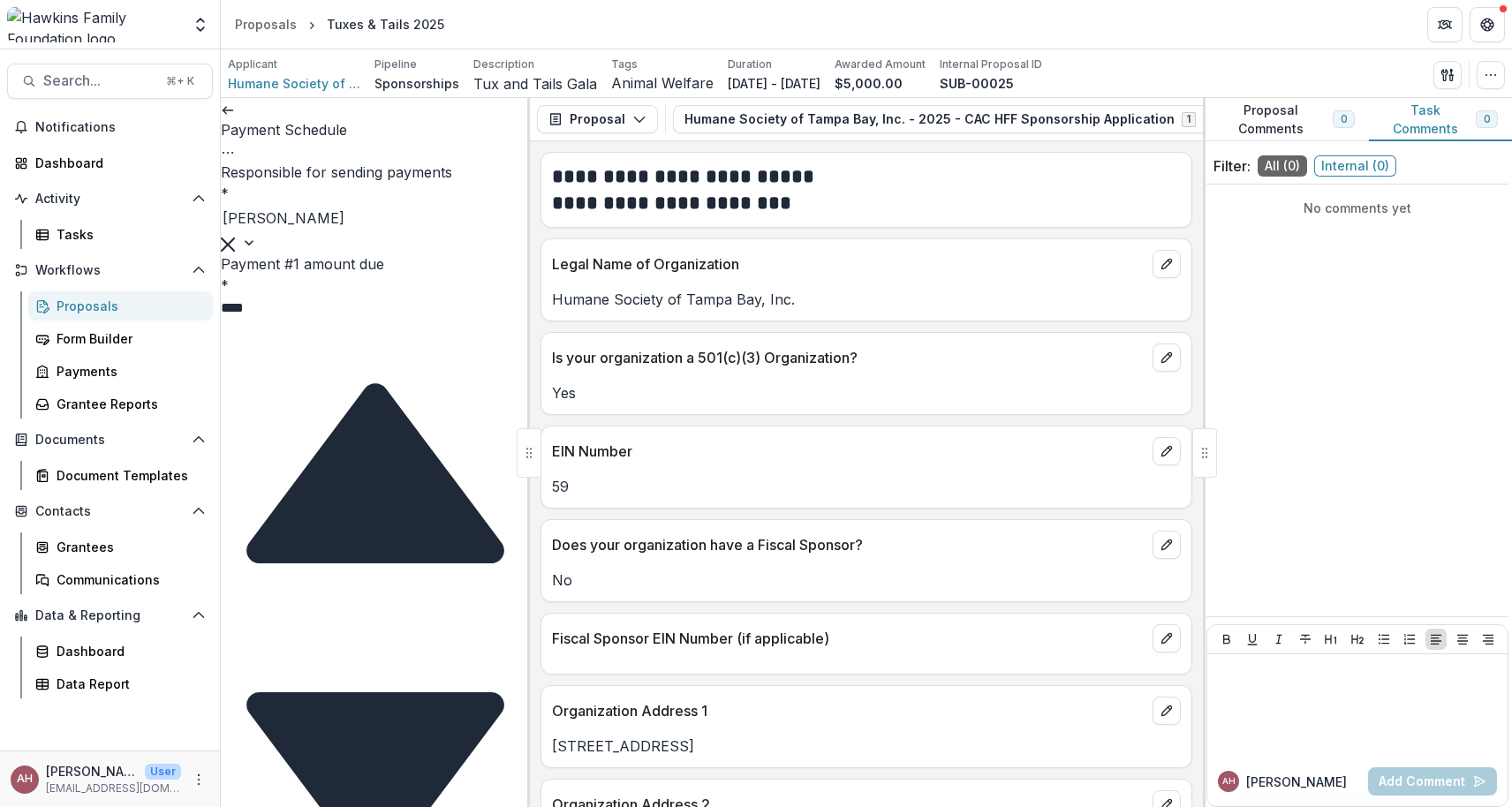
click at [353, 806] on div "ACH" at bounding box center [756, 818] width 1512 height 21
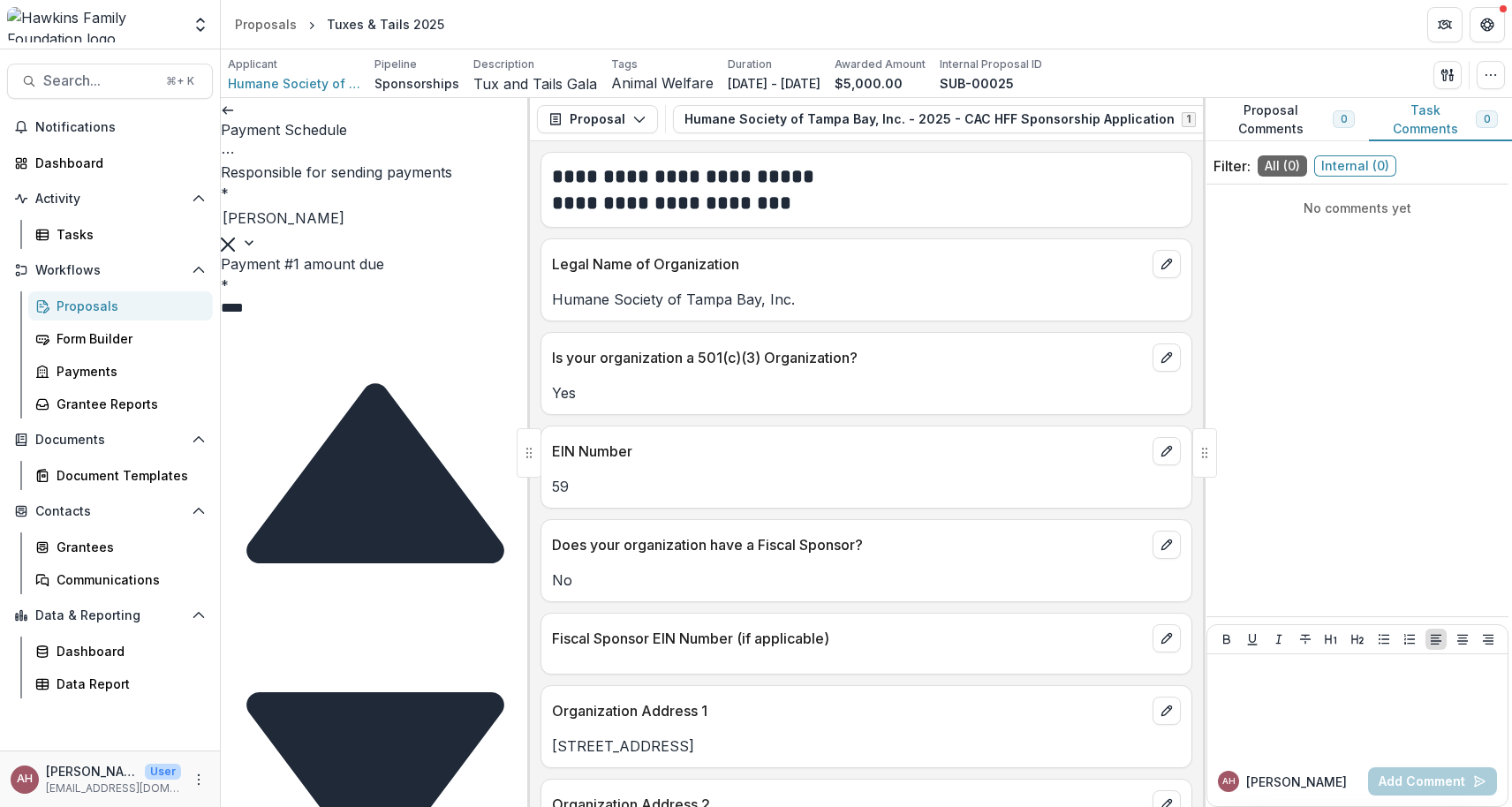
type input "**********"
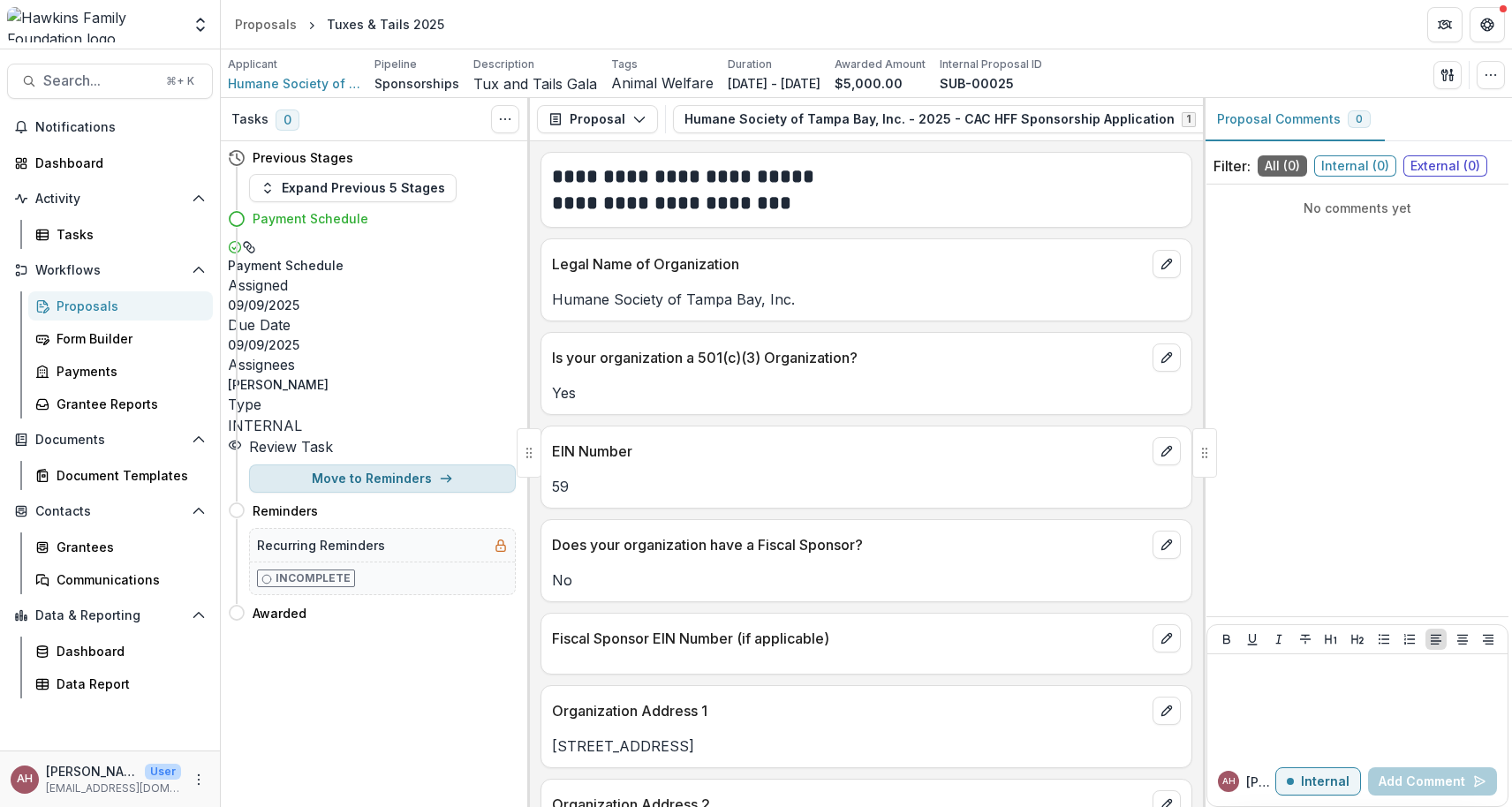
click at [399, 464] on button "Move to Reminders" at bounding box center [382, 478] width 267 height 28
select select "*********"
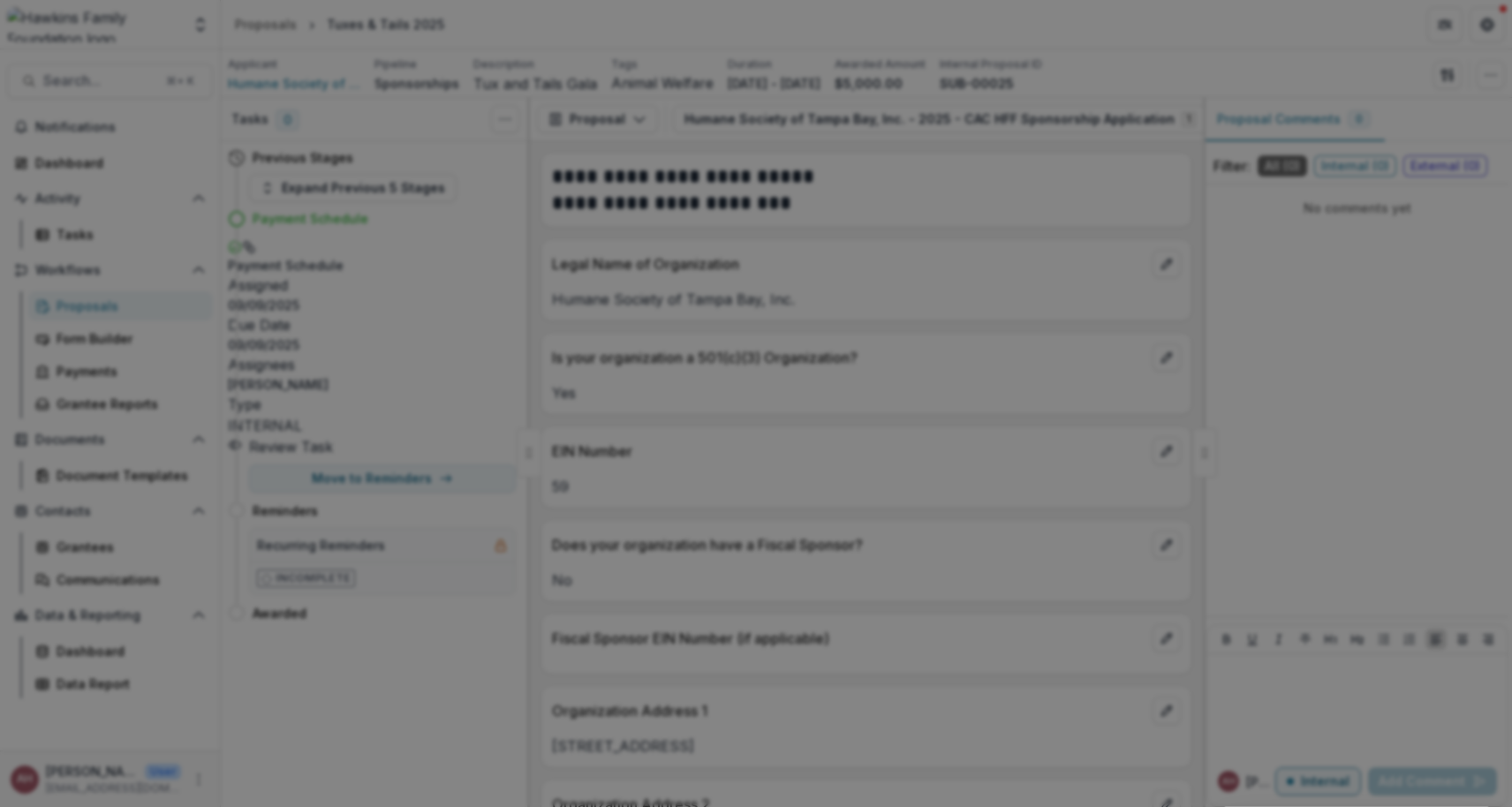
type input "**********"
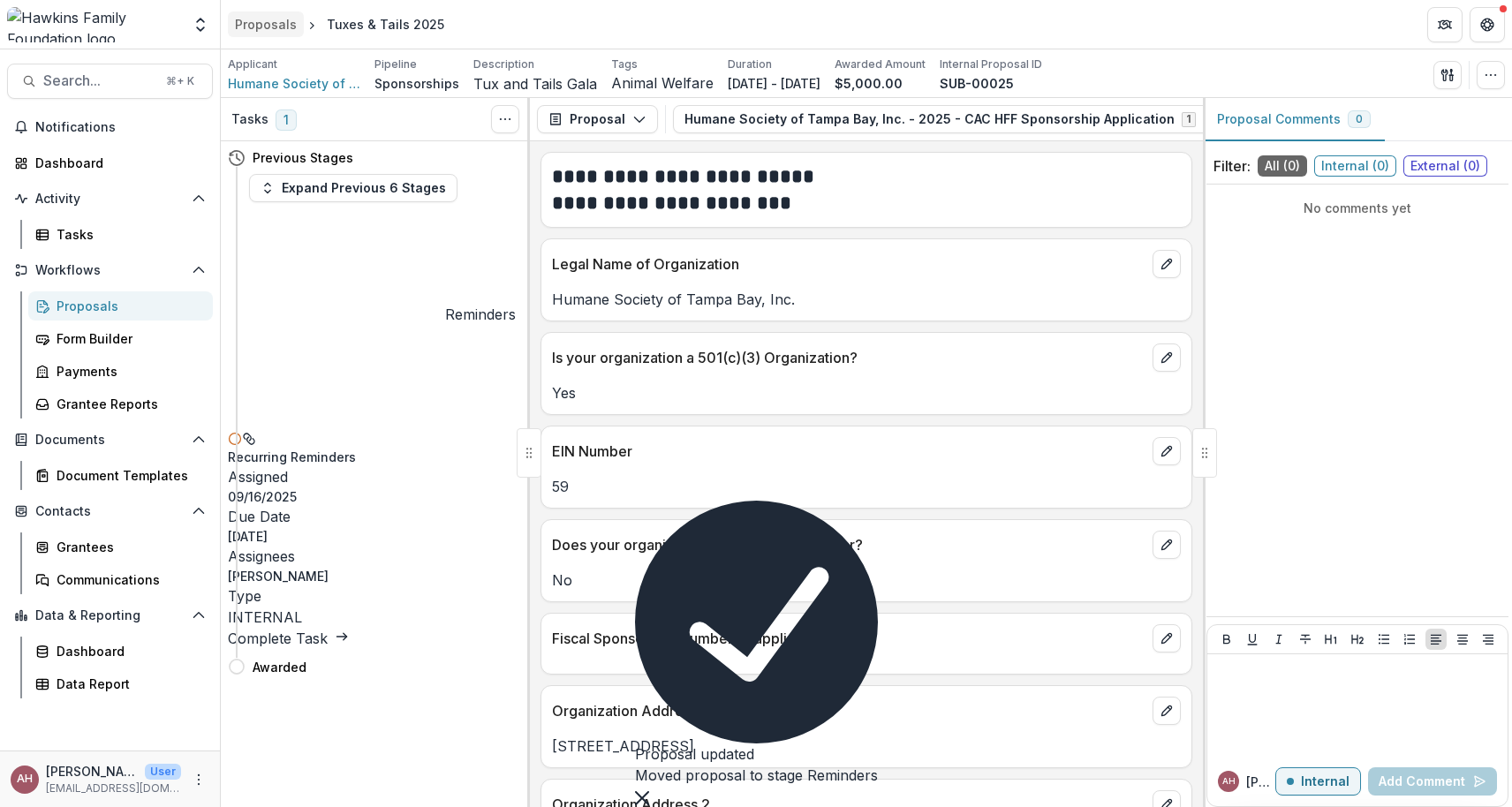
click at [267, 22] on div "Proposals" at bounding box center [266, 23] width 62 height 18
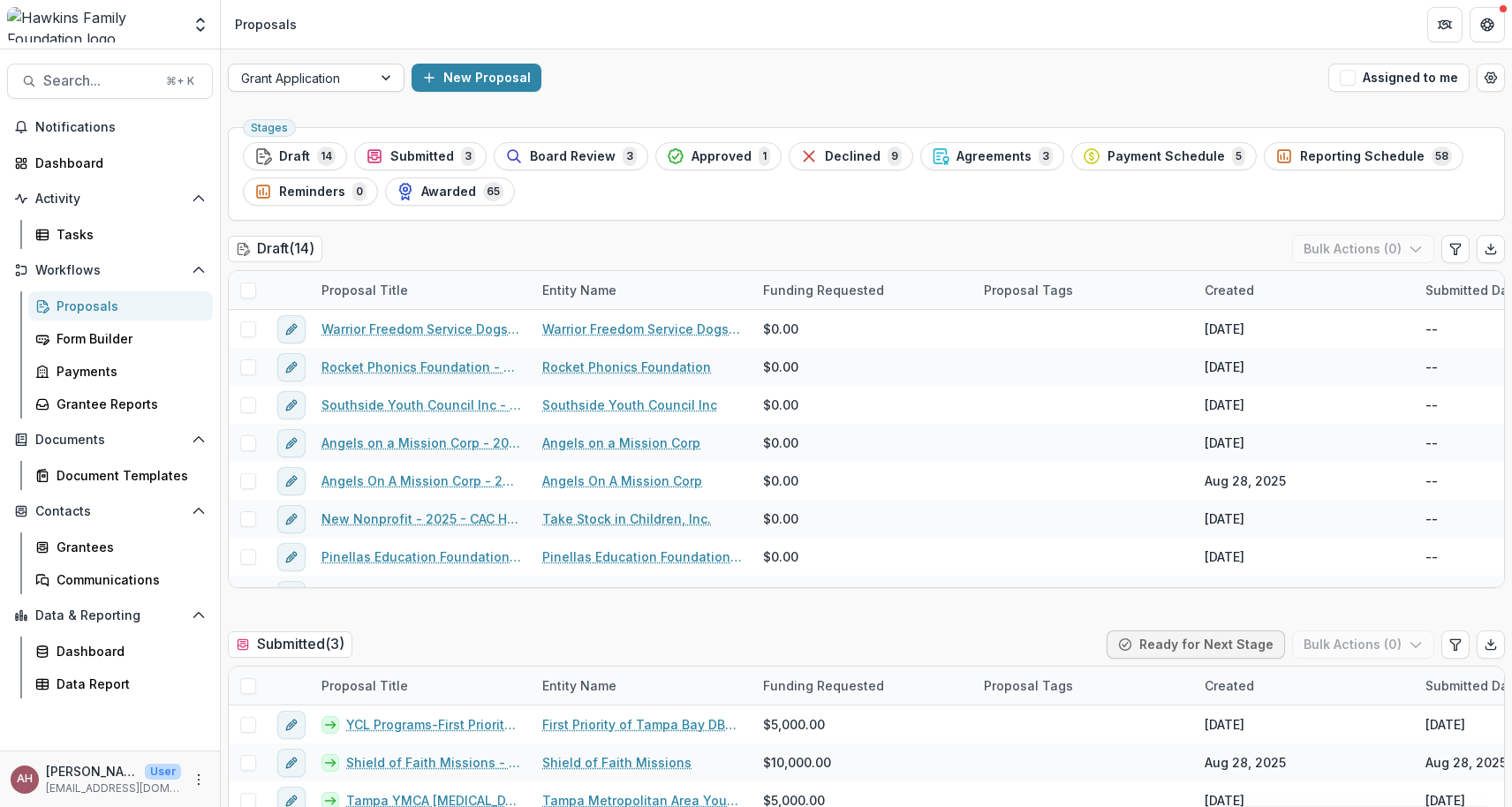
click at [383, 75] on div at bounding box center [388, 78] width 32 height 26
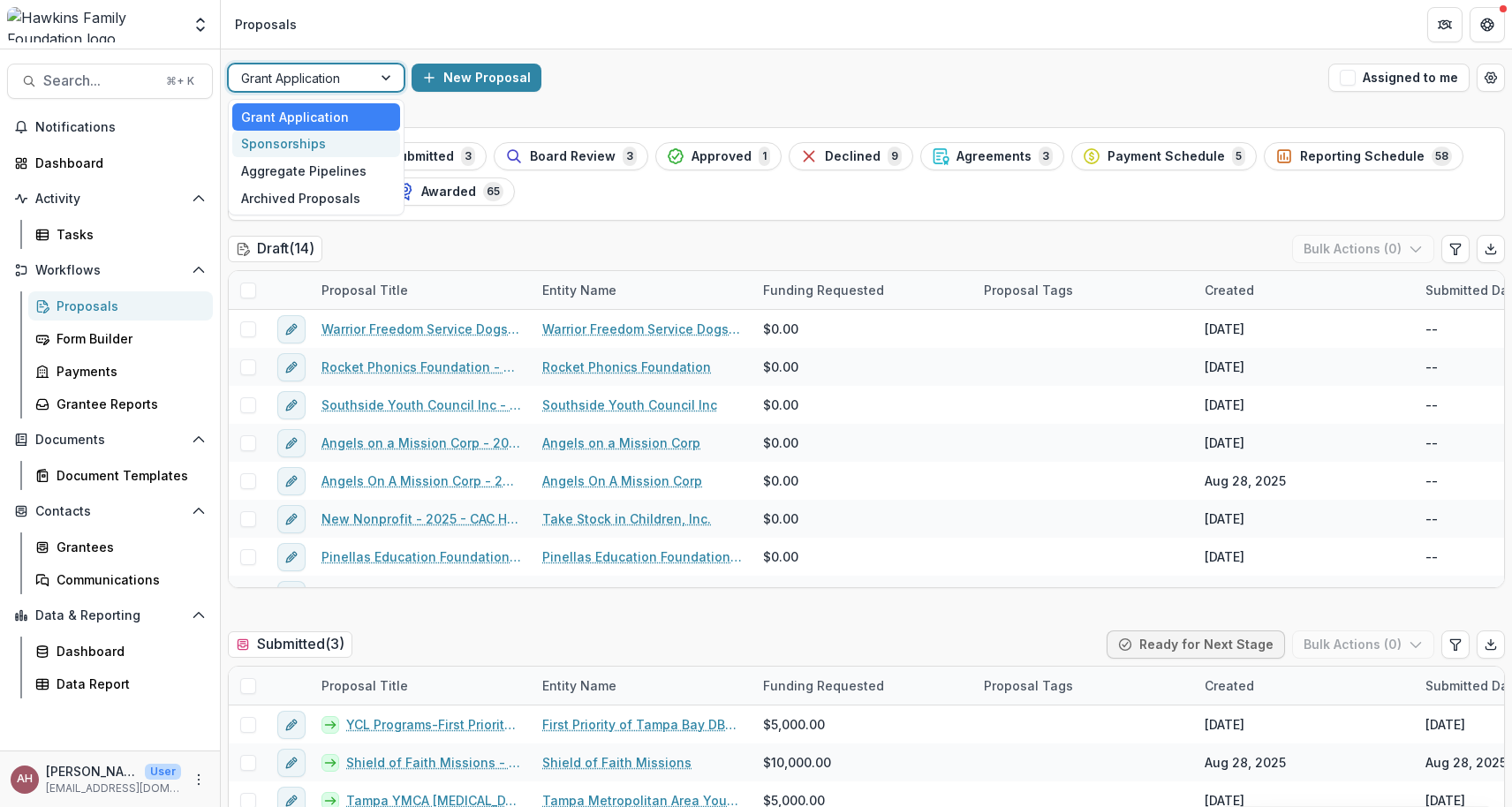
click at [323, 144] on div "Sponsorships" at bounding box center [316, 144] width 168 height 27
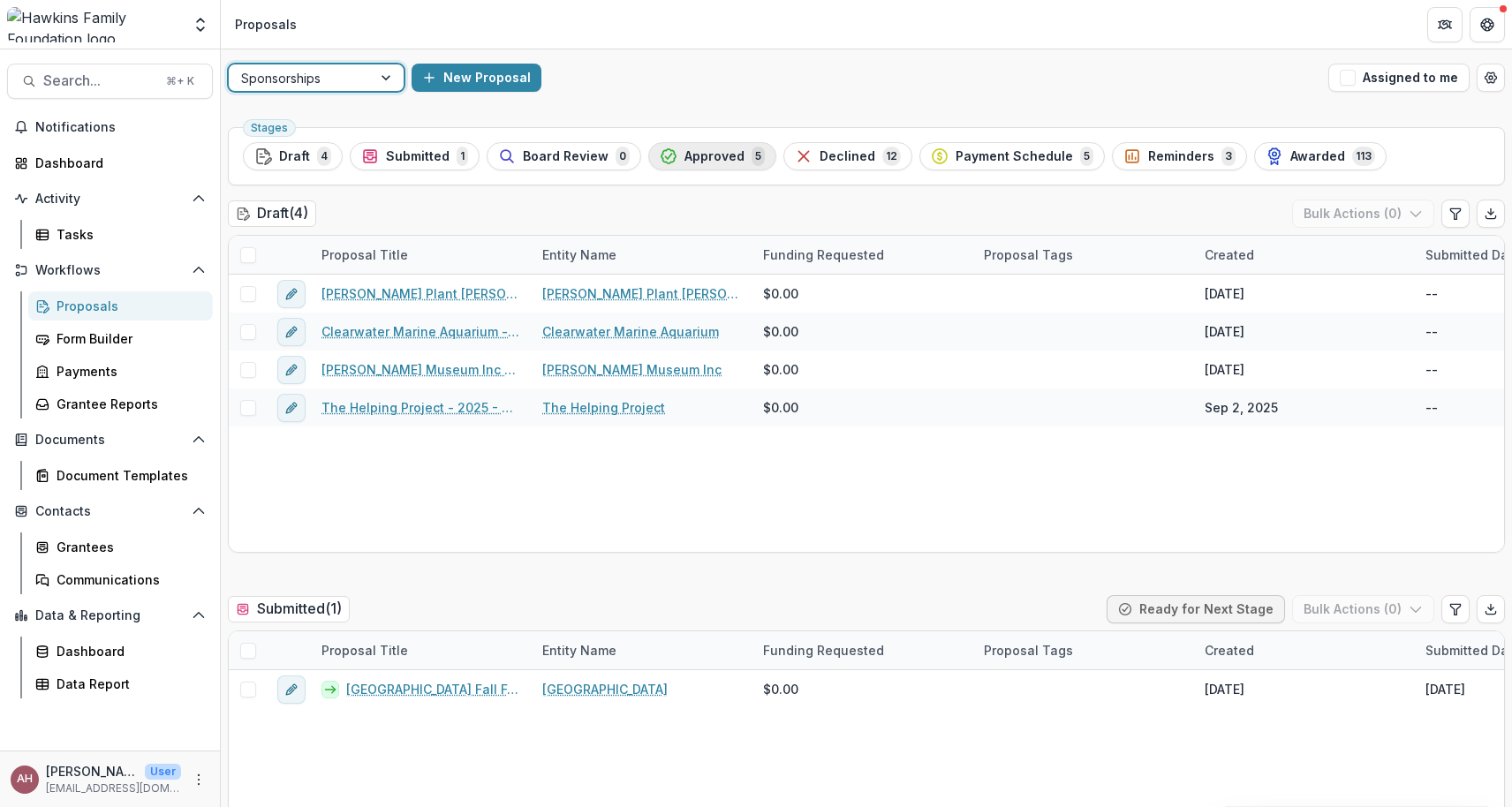
click at [716, 154] on span "Approved" at bounding box center [714, 156] width 60 height 15
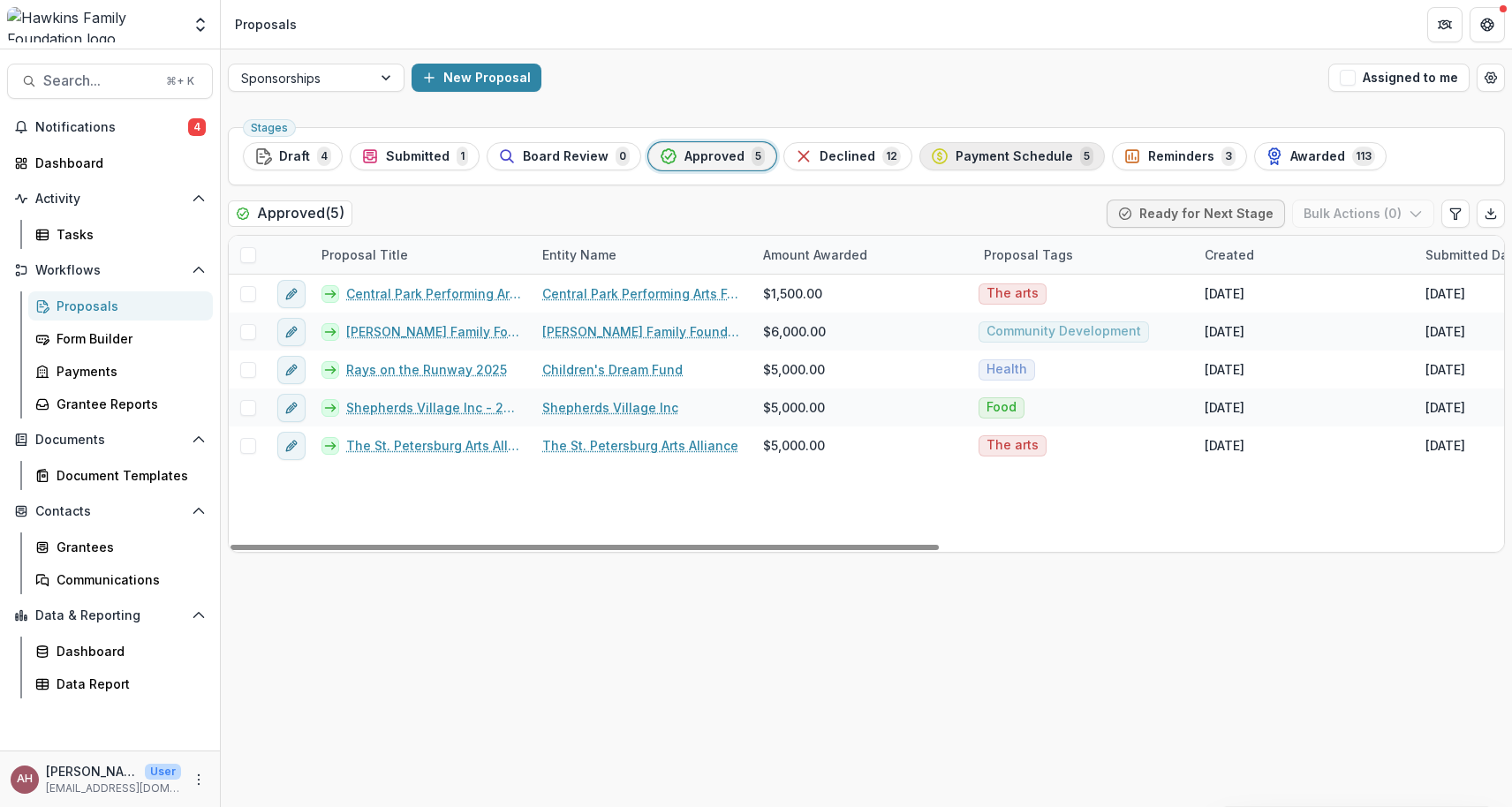
click at [995, 158] on span "Payment Schedule" at bounding box center [1014, 156] width 117 height 15
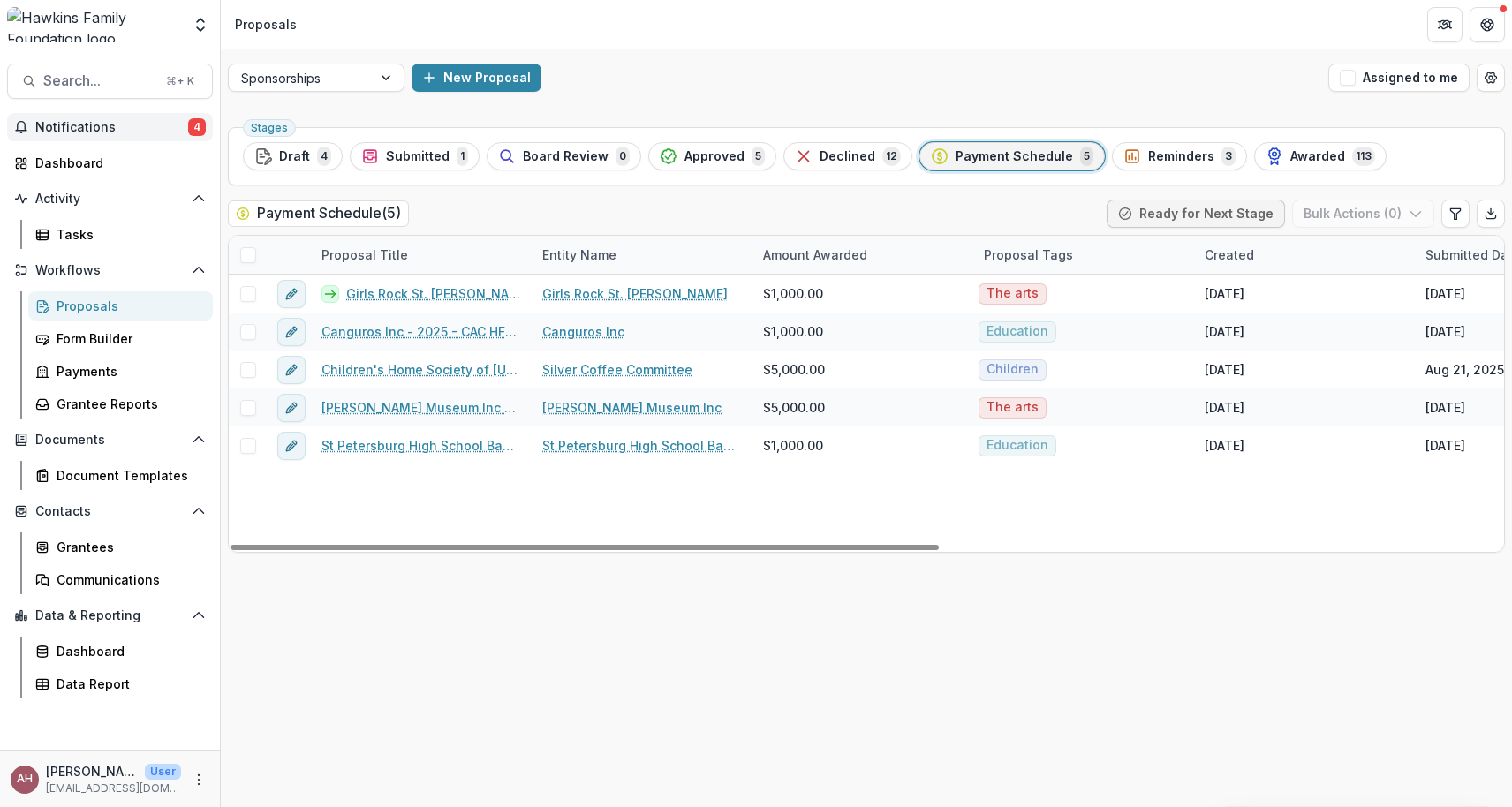
click at [80, 135] on button "Notifications 4" at bounding box center [110, 127] width 205 height 28
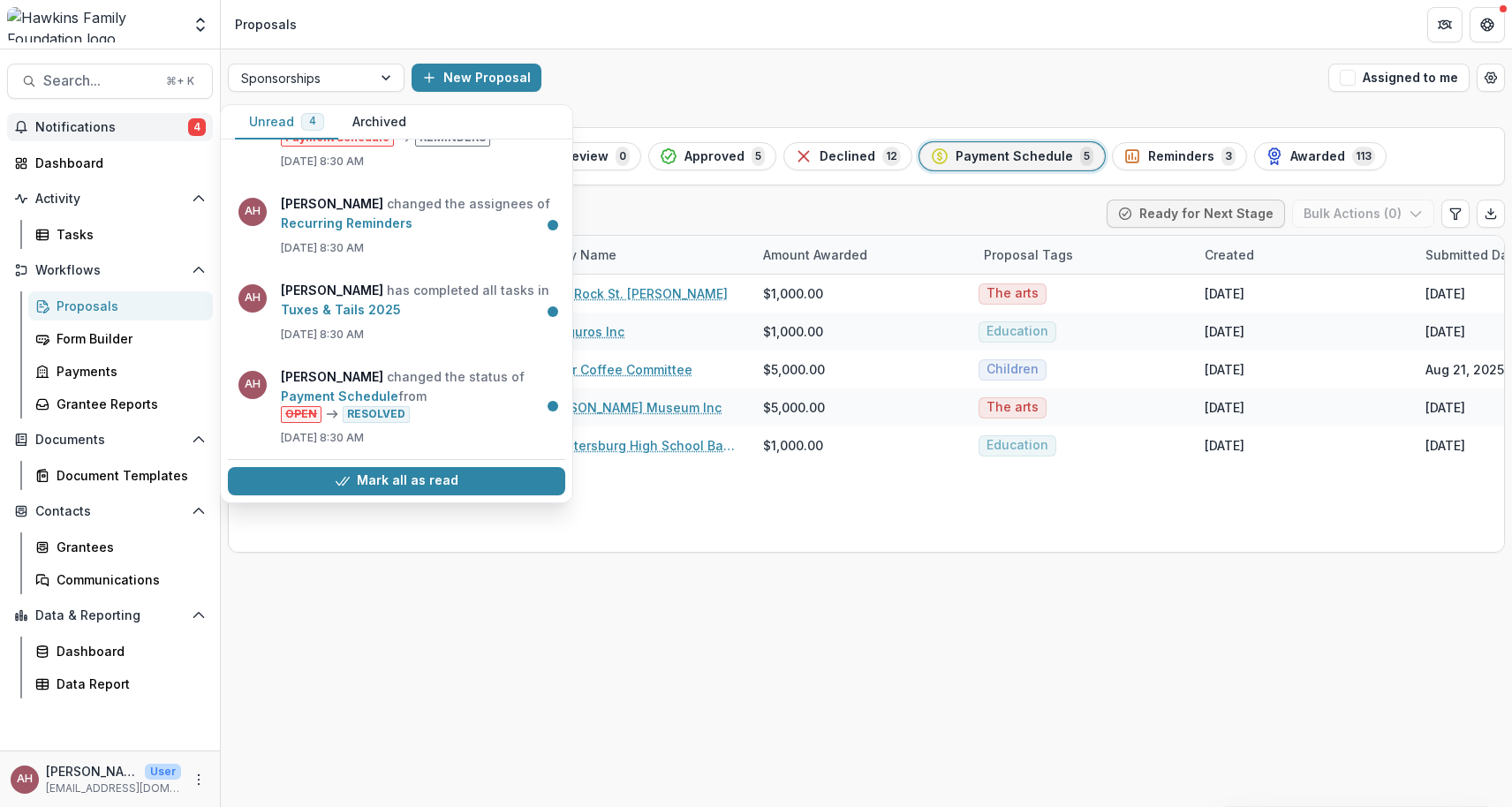
scroll to position [65, 0]
